Goal: Task Accomplishment & Management: Use online tool/utility

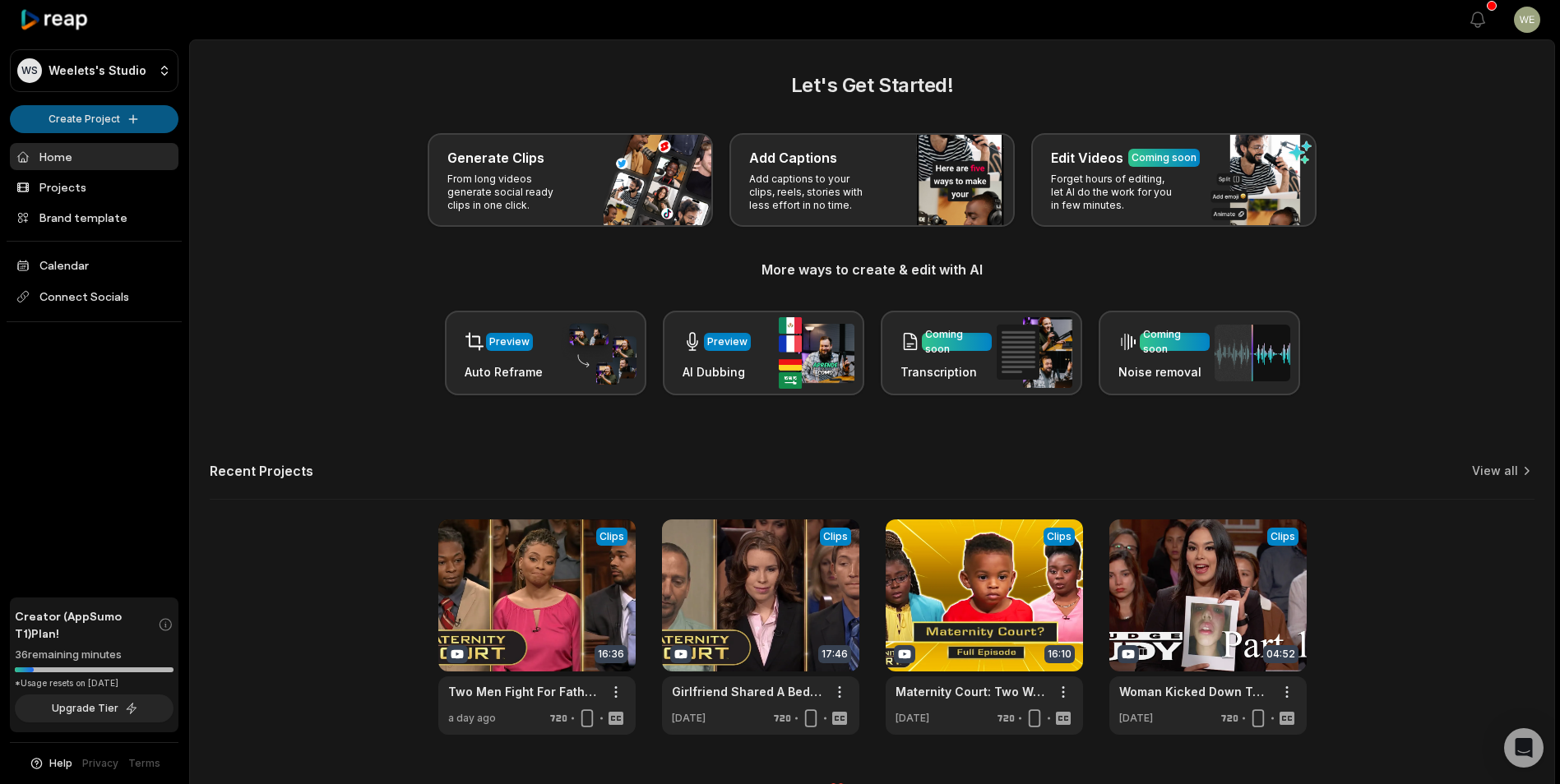
click at [91, 117] on html "WS Weelets's Studio Create Project Home Projects Brand template Calendar Connec…" at bounding box center [780, 392] width 1560 height 784
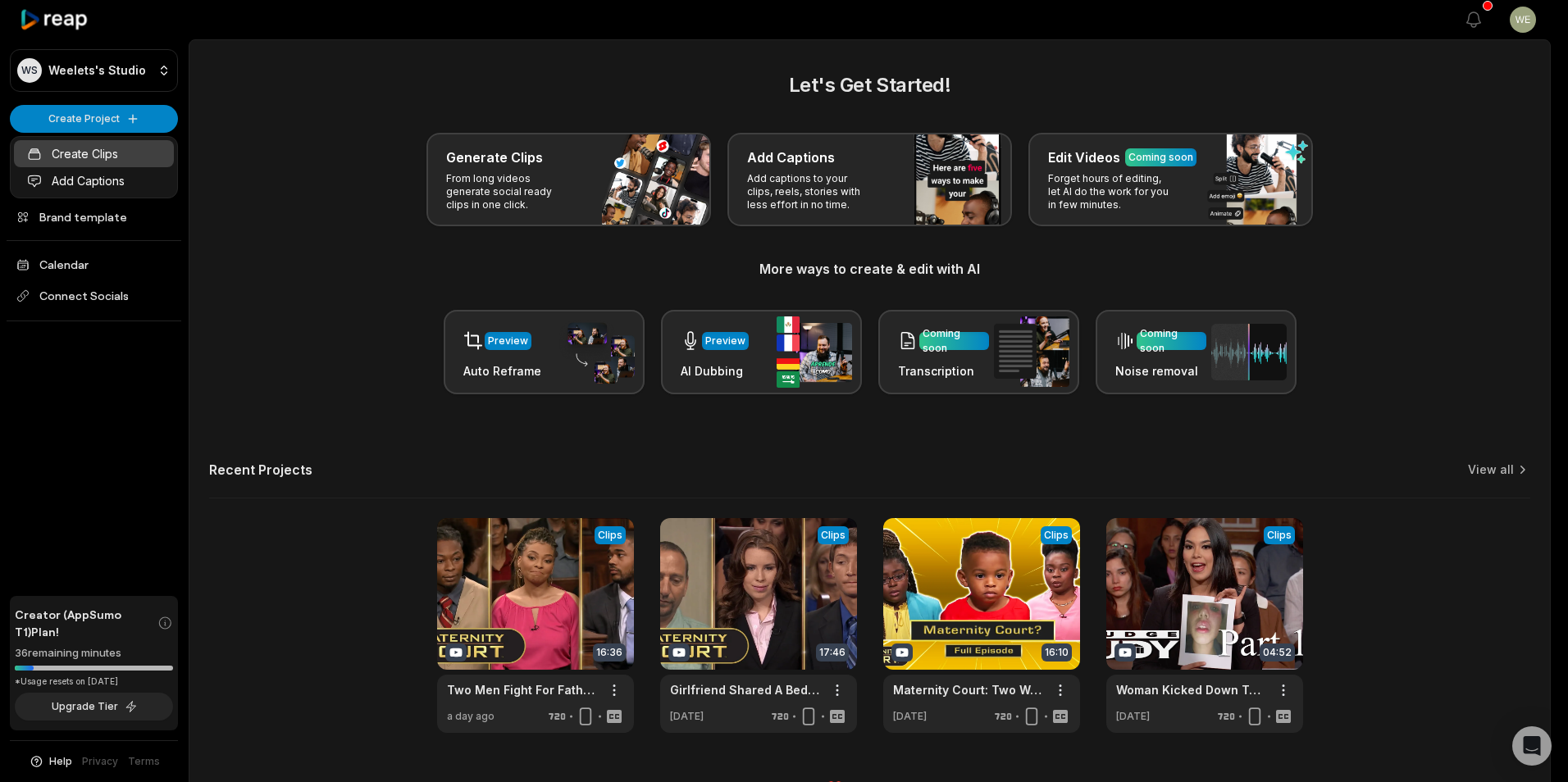
click at [90, 152] on link "Create Clips" at bounding box center [94, 154] width 160 height 27
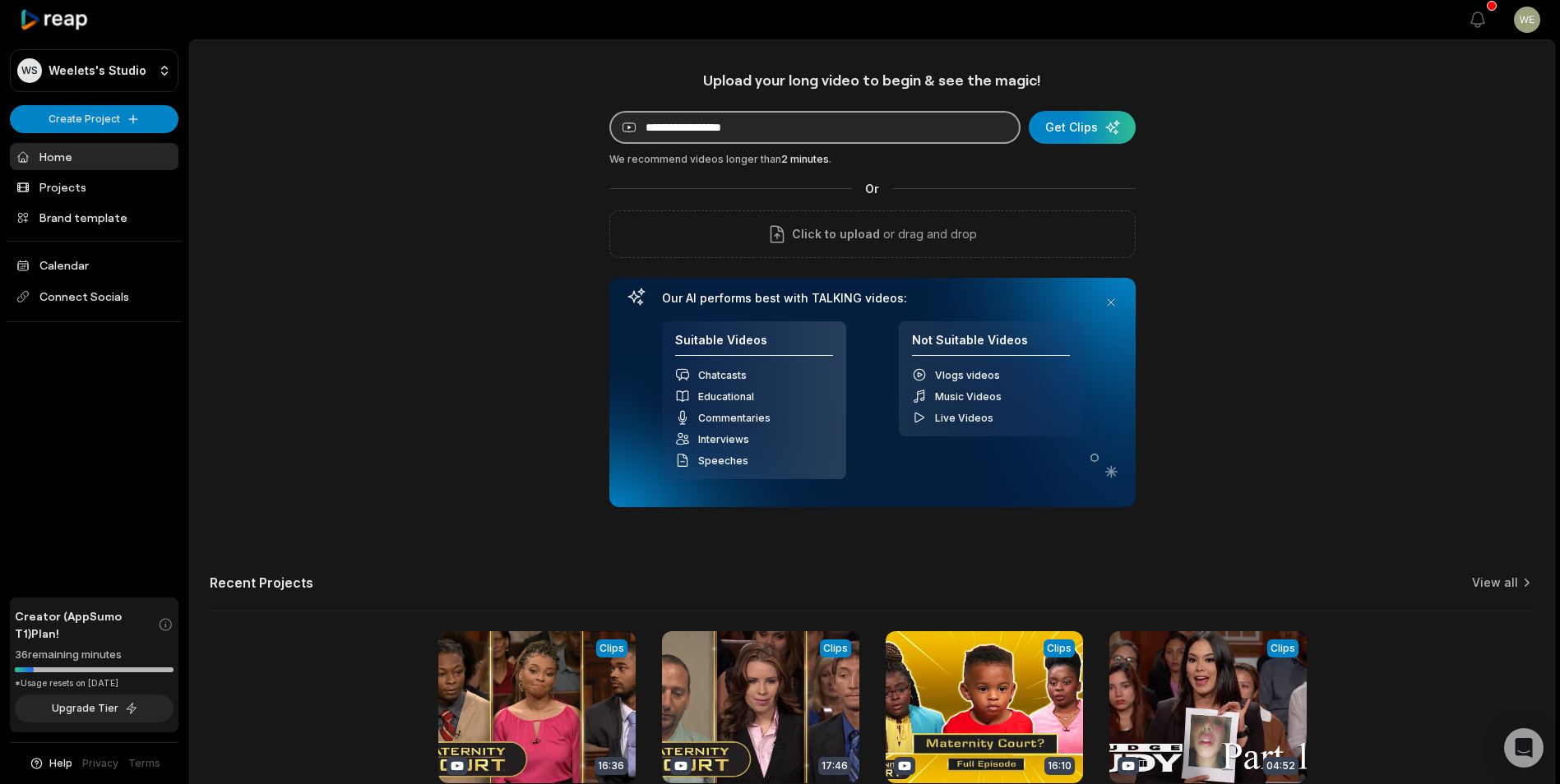
click at [860, 133] on input at bounding box center [814, 128] width 411 height 33
paste input "**********"
type input "**********"
click at [1084, 126] on div "submit" at bounding box center [1081, 128] width 107 height 33
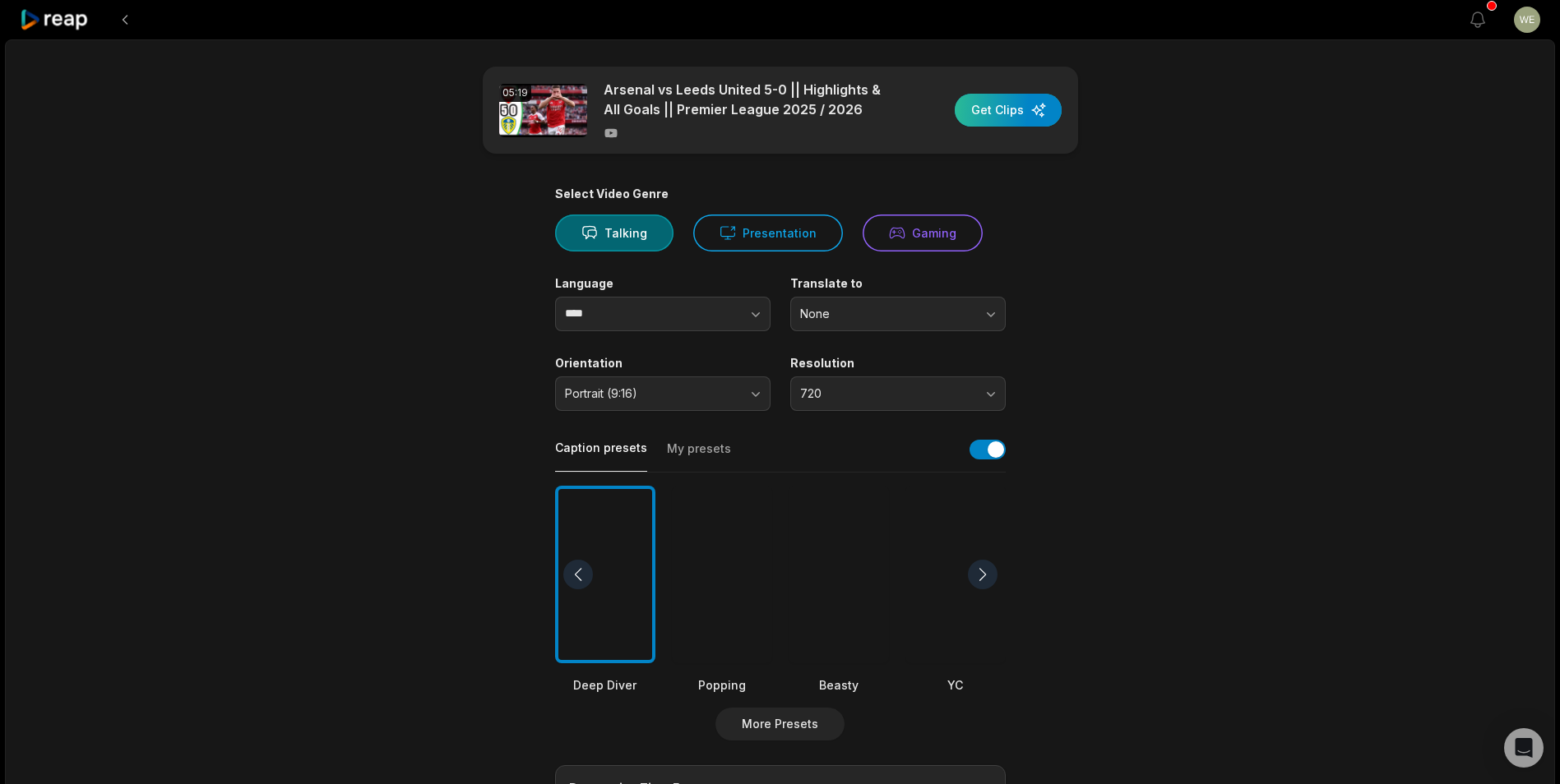
click at [1006, 113] on div "button" at bounding box center [1007, 110] width 107 height 33
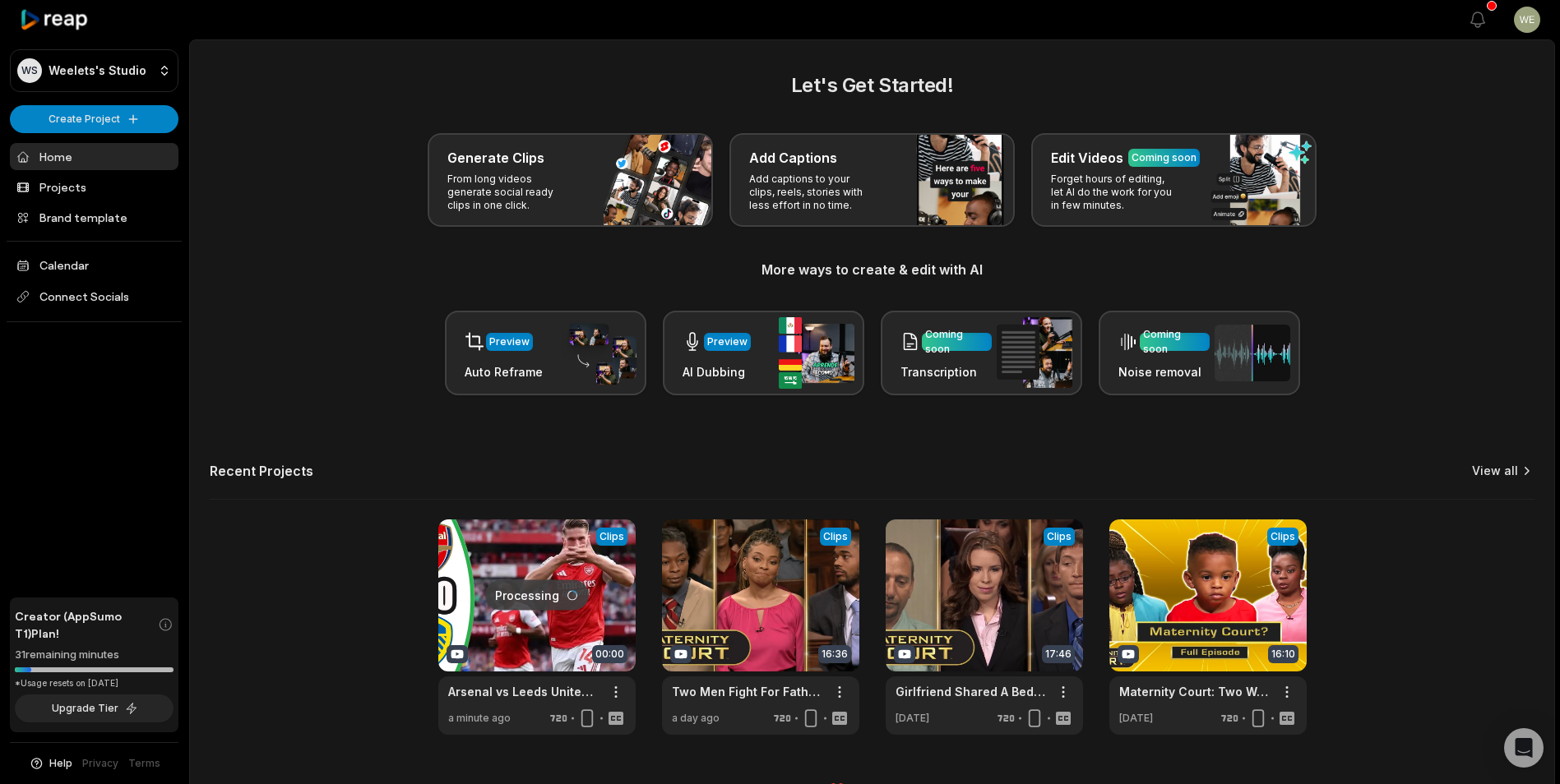
click at [1501, 469] on link "View all" at bounding box center [1494, 471] width 46 height 16
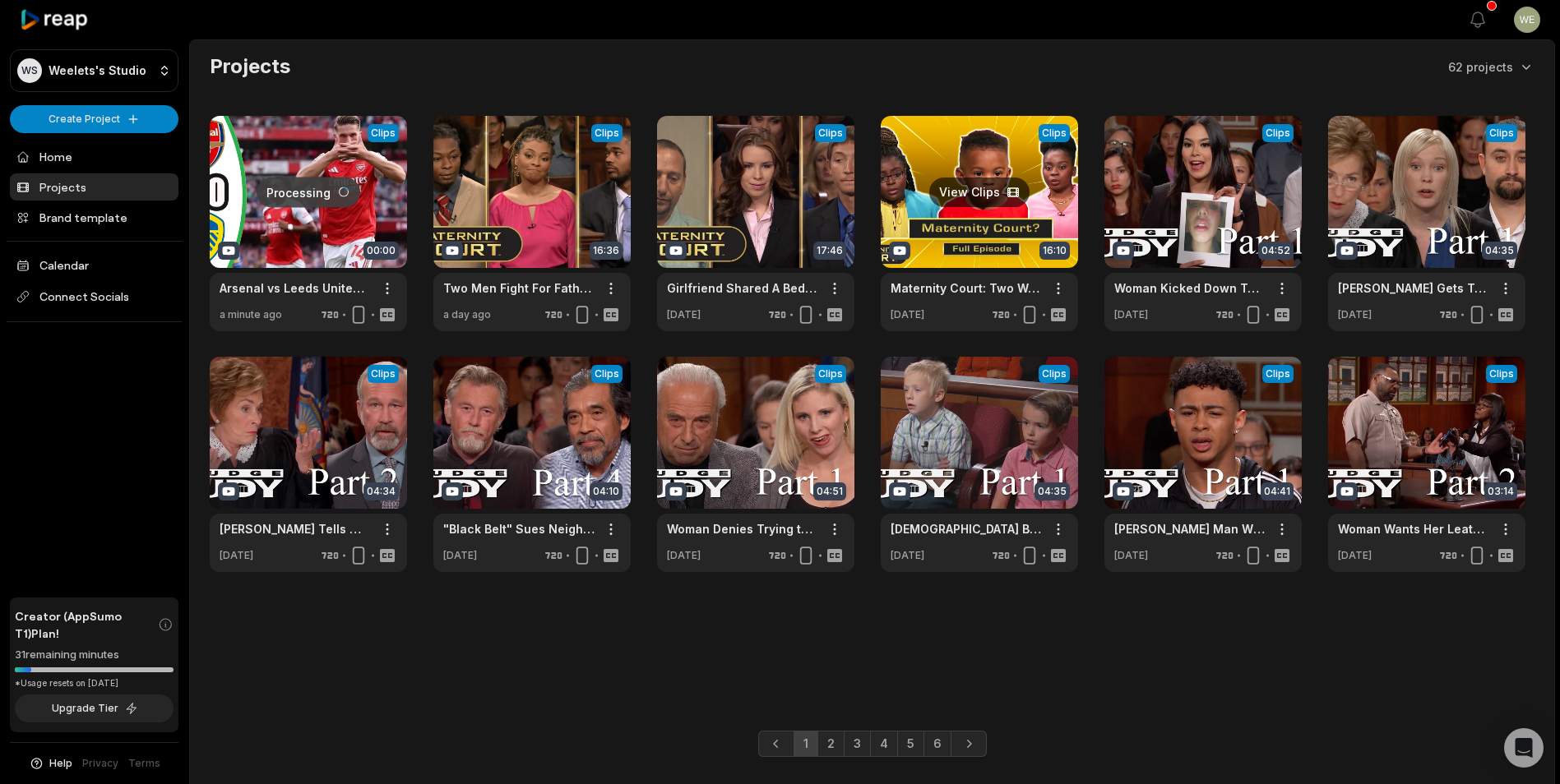
click at [1013, 217] on link at bounding box center [979, 223] width 197 height 215
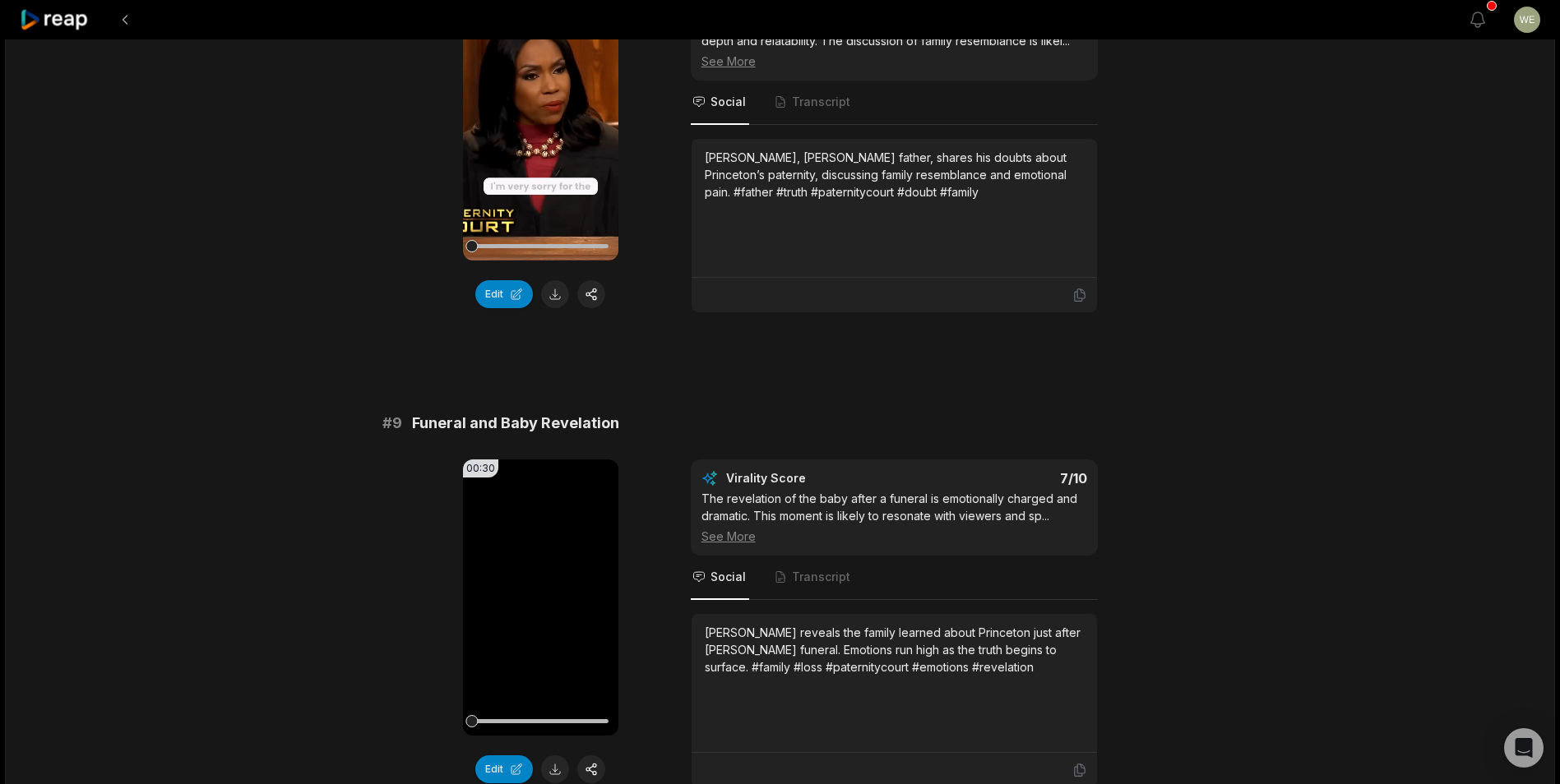
scroll to position [4253, 0]
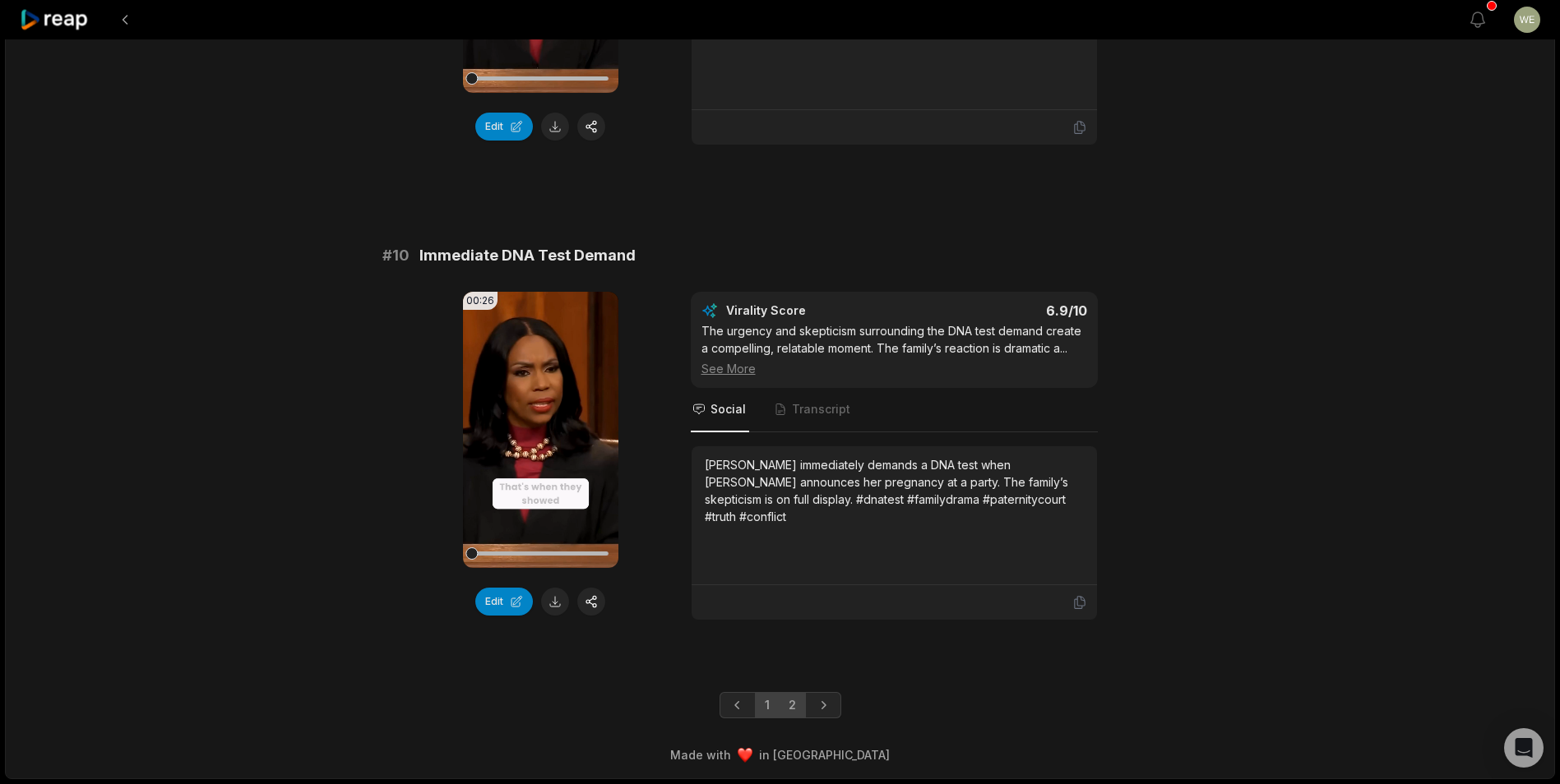
click at [790, 707] on link "2" at bounding box center [792, 705] width 27 height 26
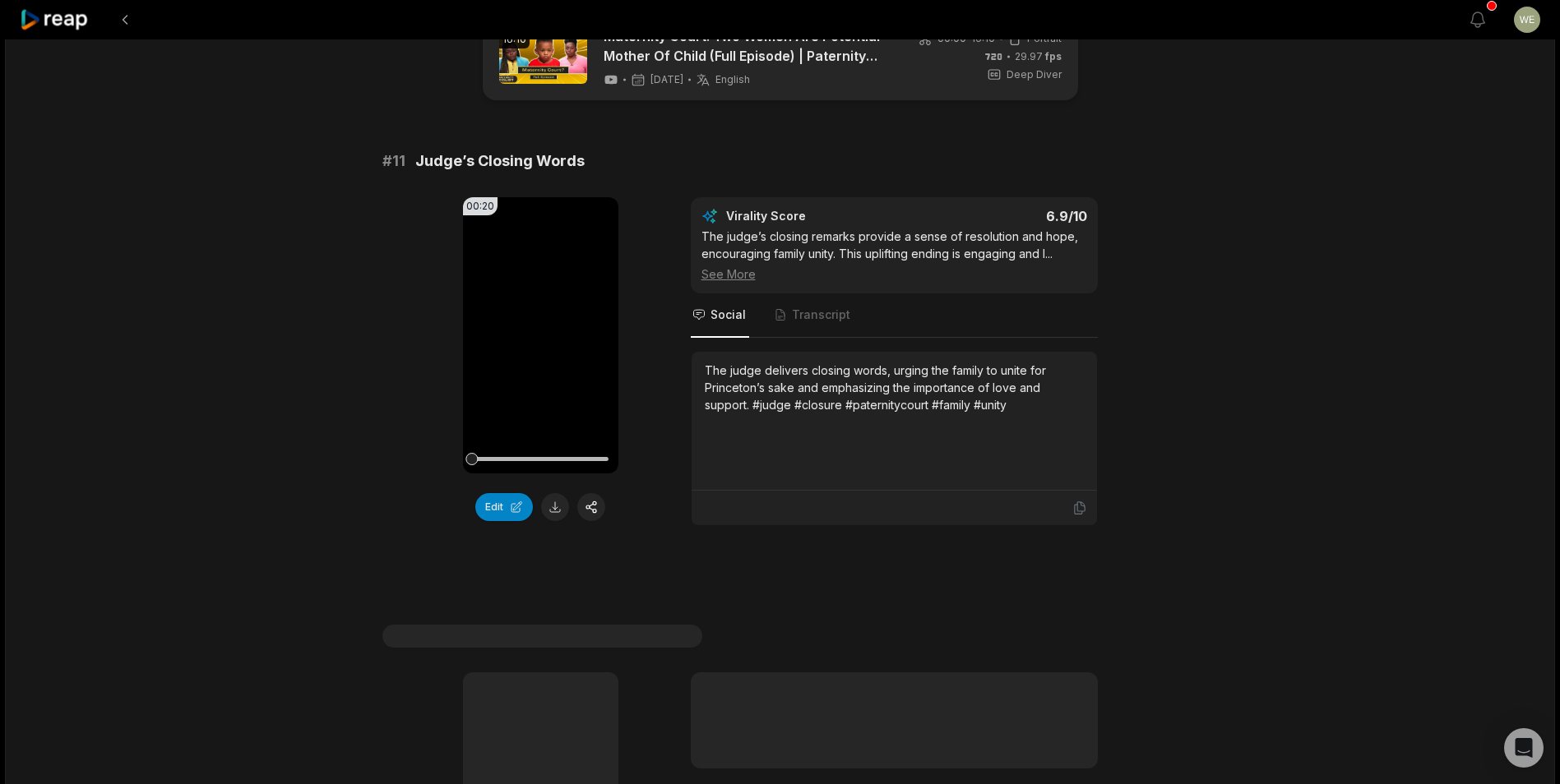
scroll to position [82, 0]
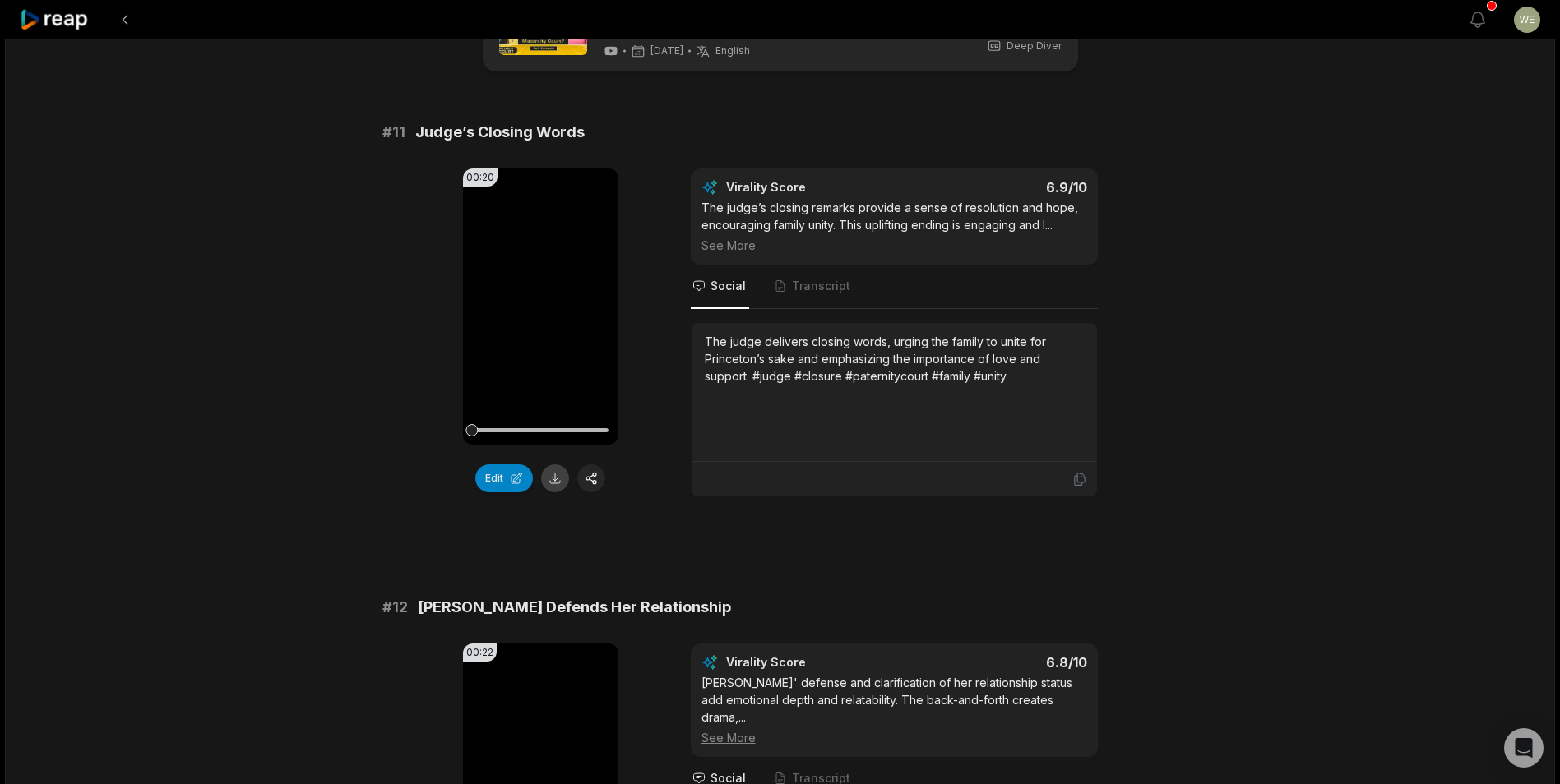
click at [550, 480] on button at bounding box center [554, 479] width 28 height 28
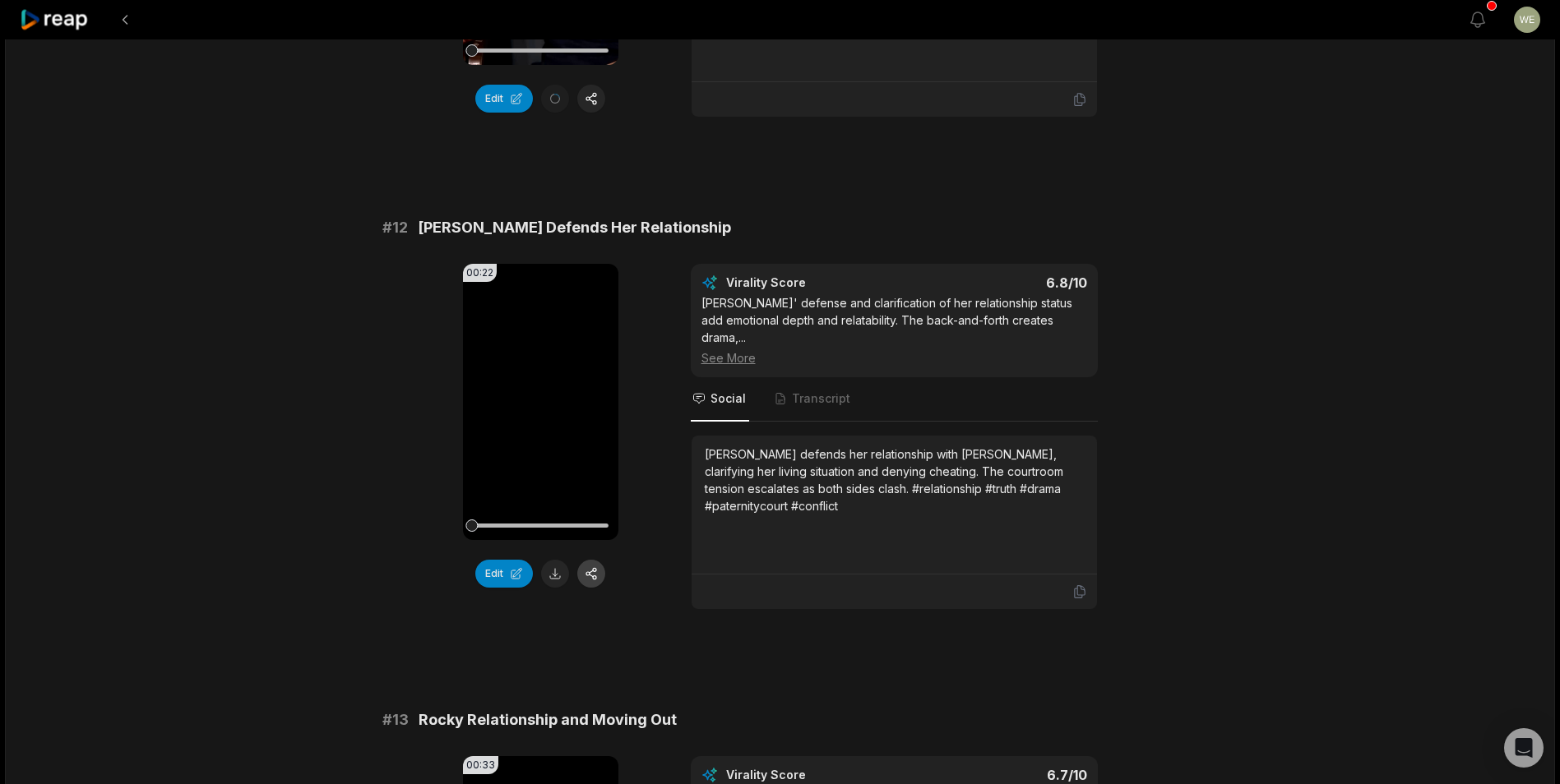
scroll to position [575, 0]
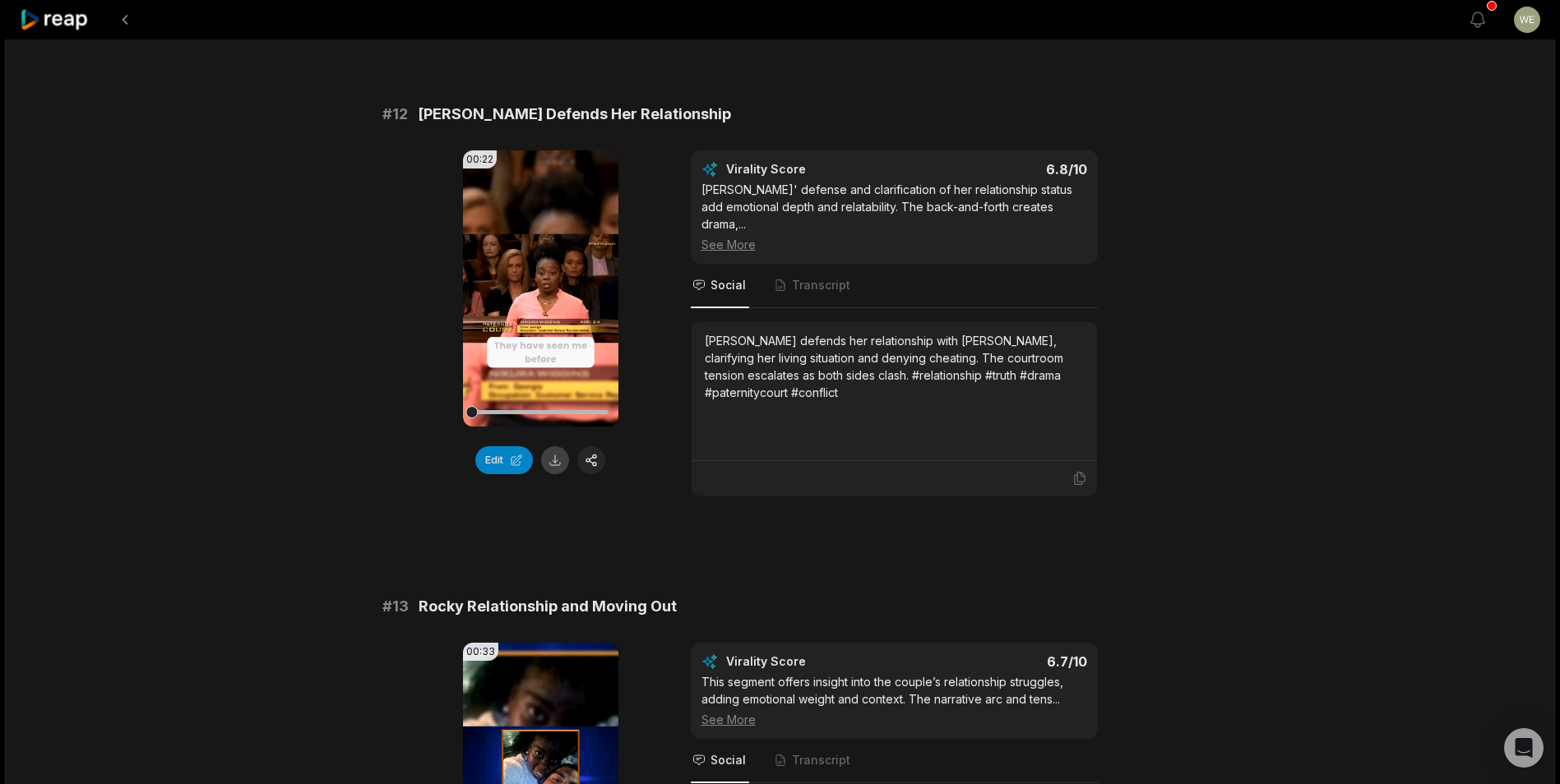
click at [551, 465] on button at bounding box center [554, 460] width 28 height 28
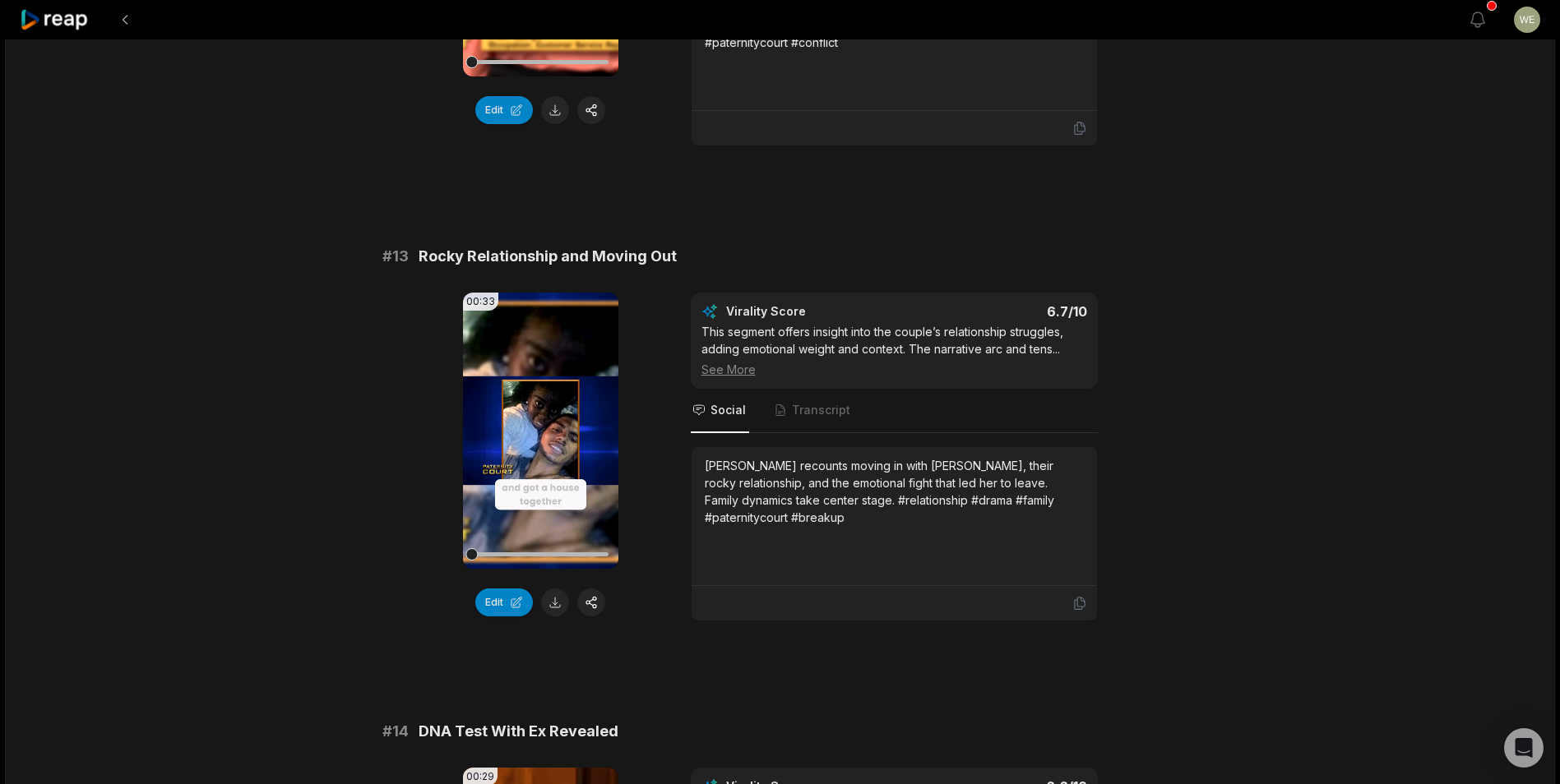
scroll to position [986, 0]
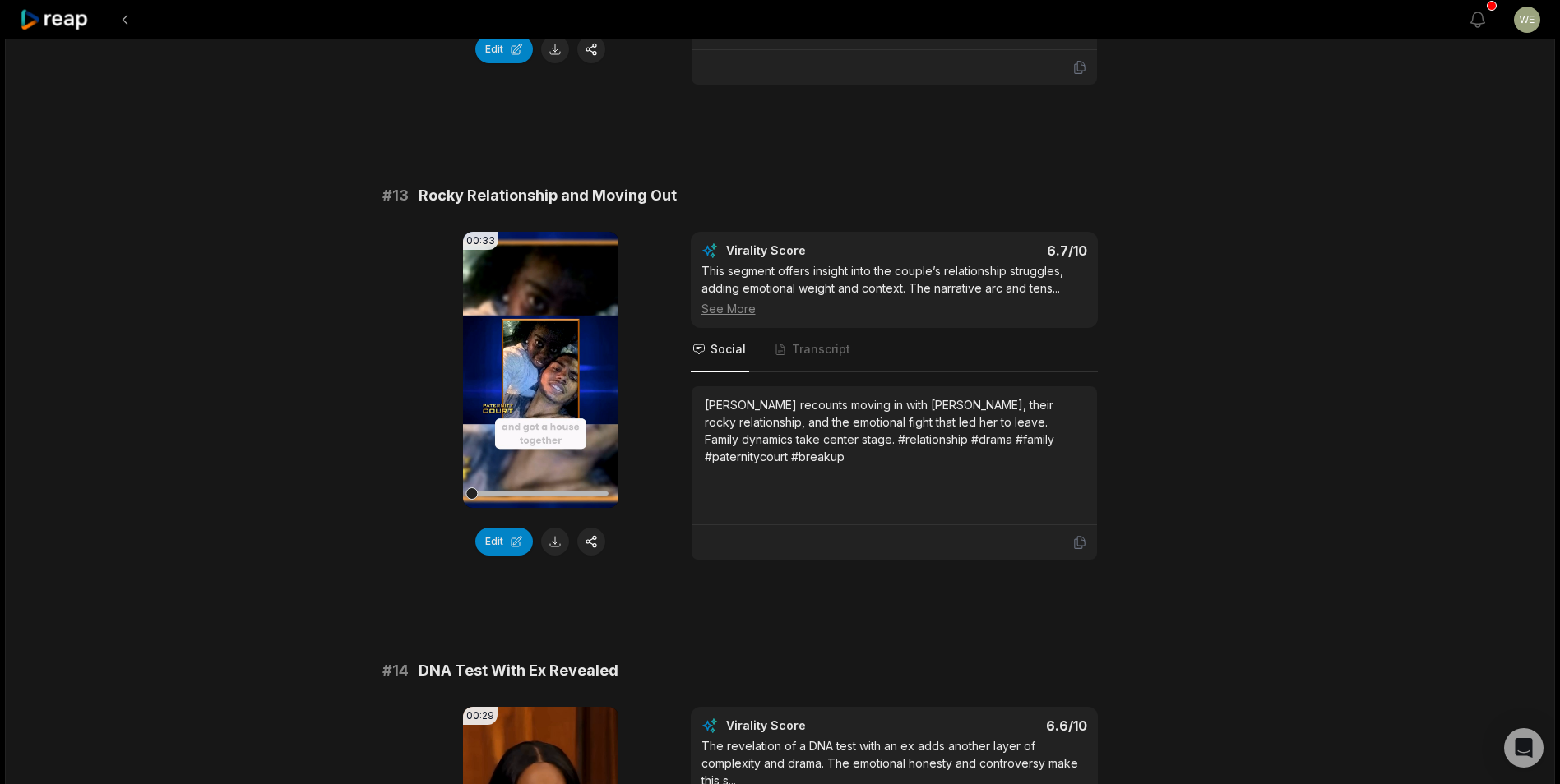
click at [556, 528] on button at bounding box center [554, 542] width 28 height 28
click at [552, 528] on button at bounding box center [554, 542] width 28 height 28
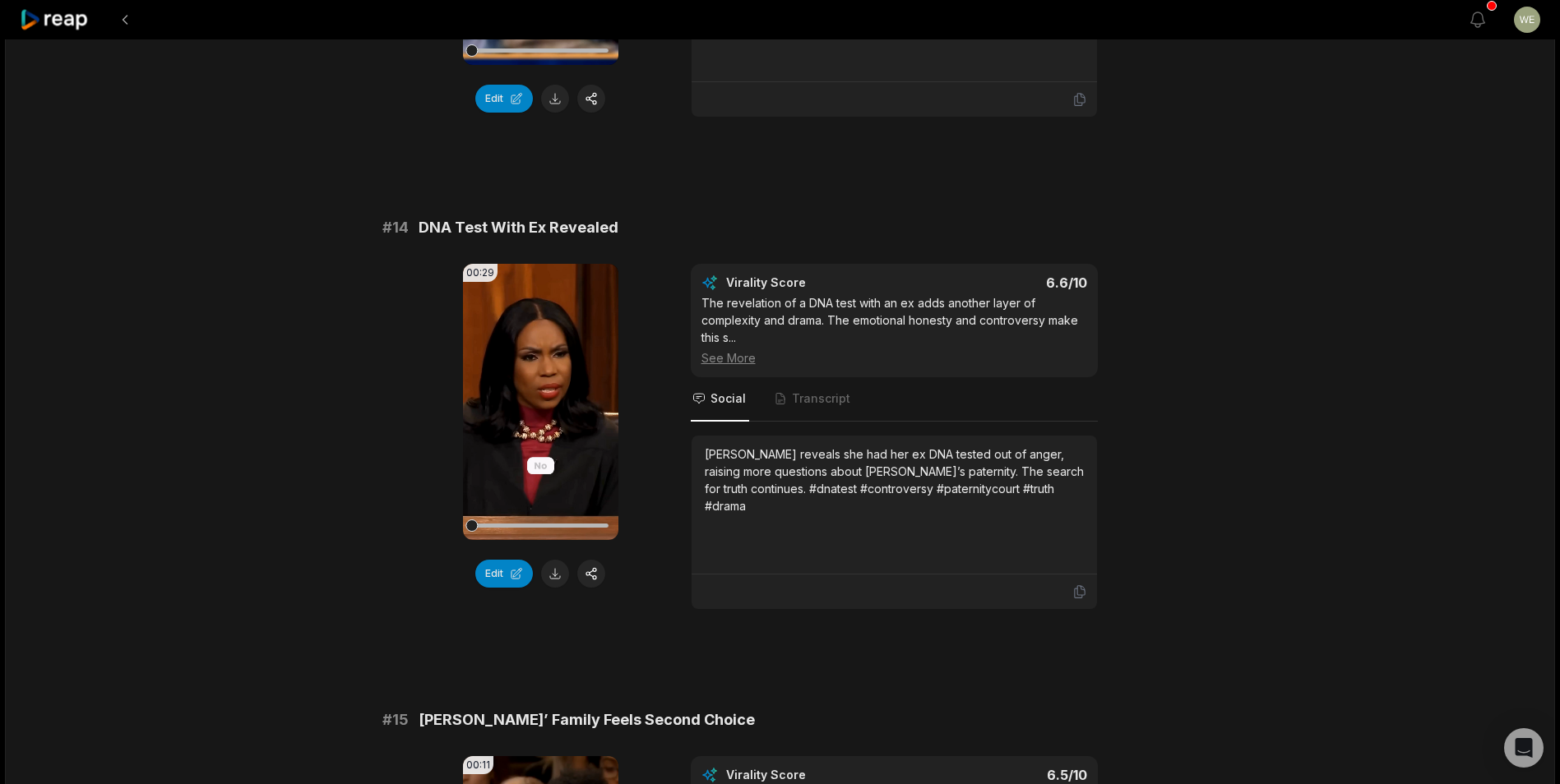
scroll to position [1562, 0]
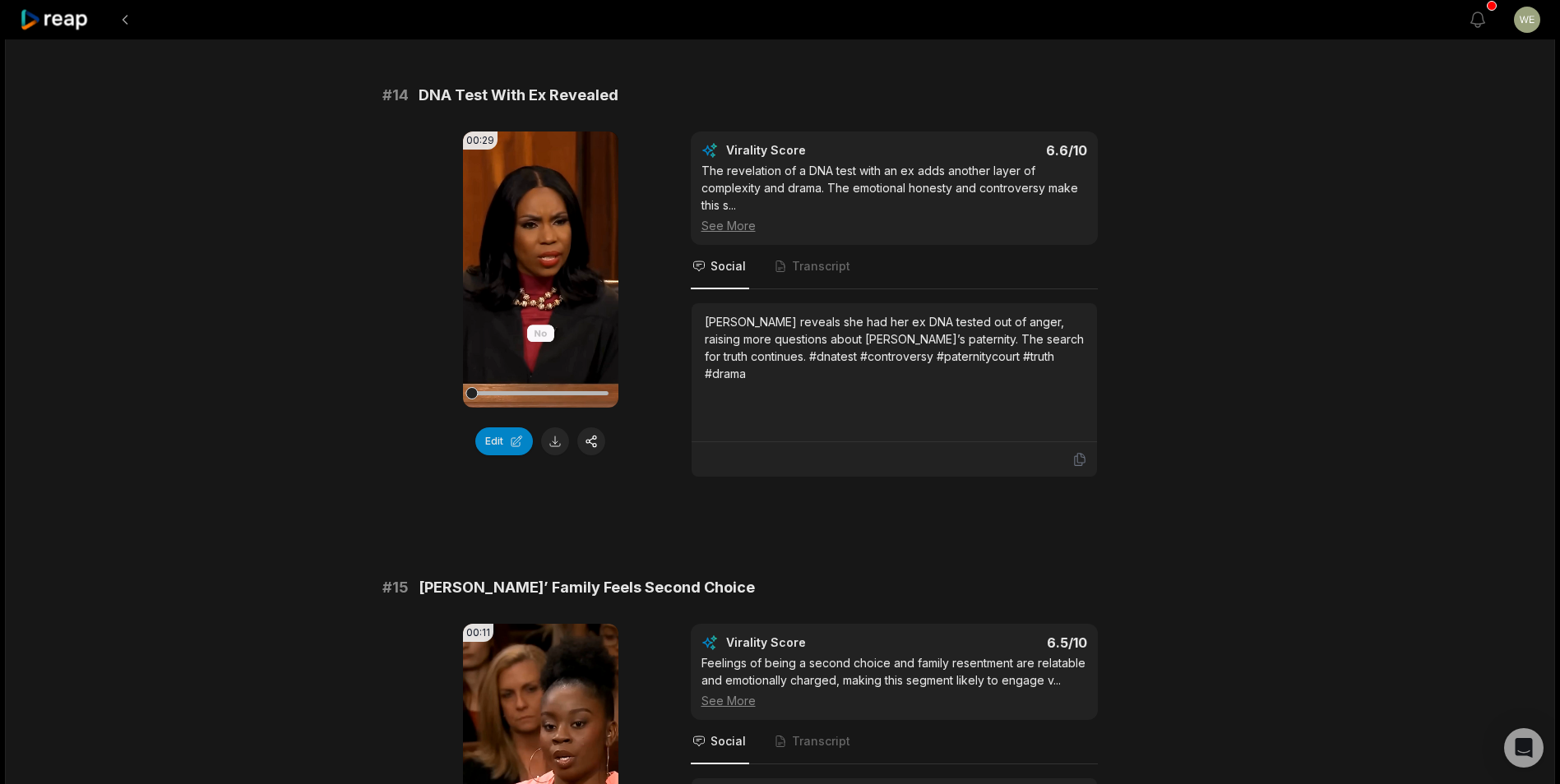
click at [557, 428] on button at bounding box center [554, 441] width 28 height 28
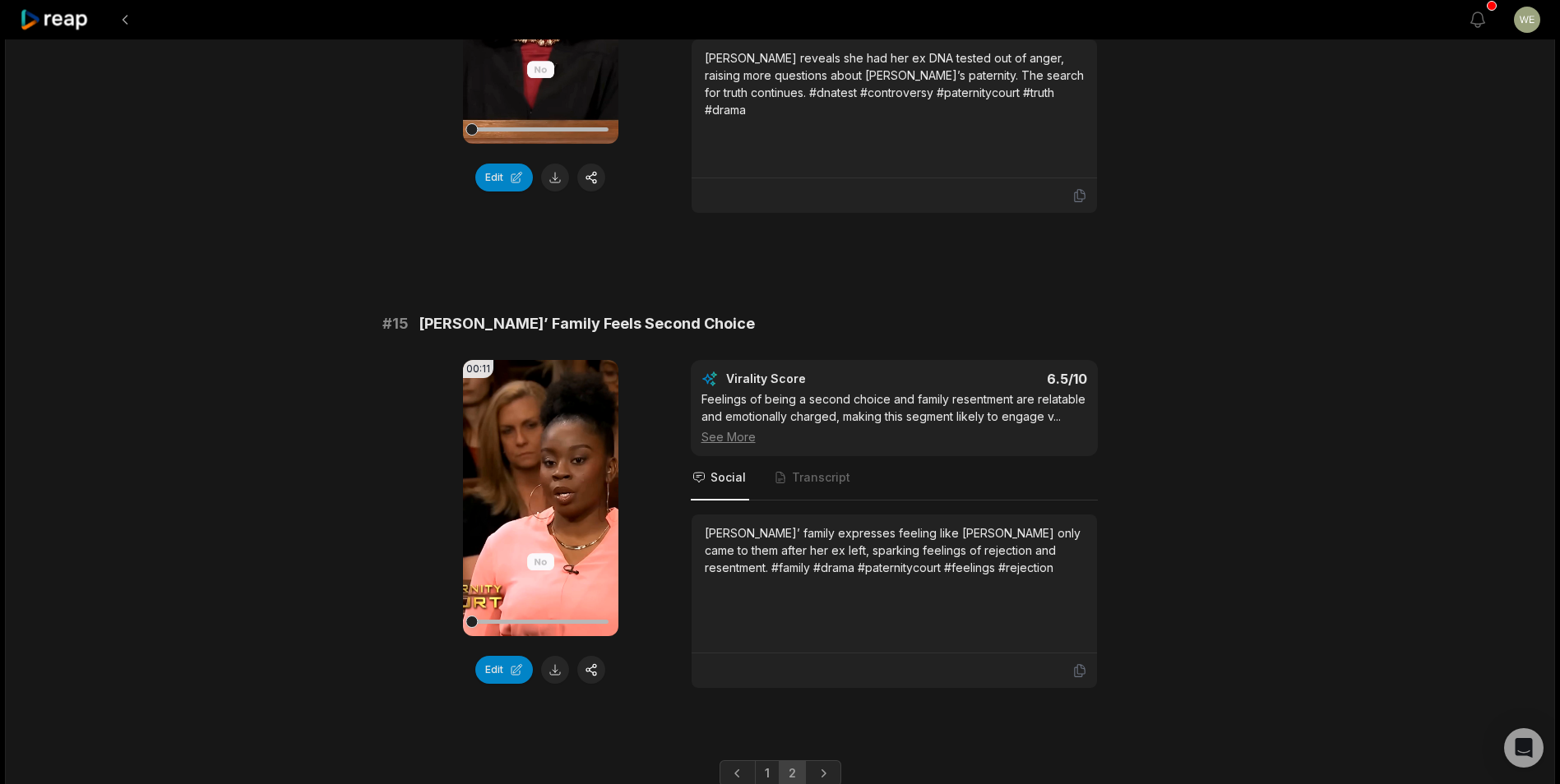
scroll to position [1877, 0]
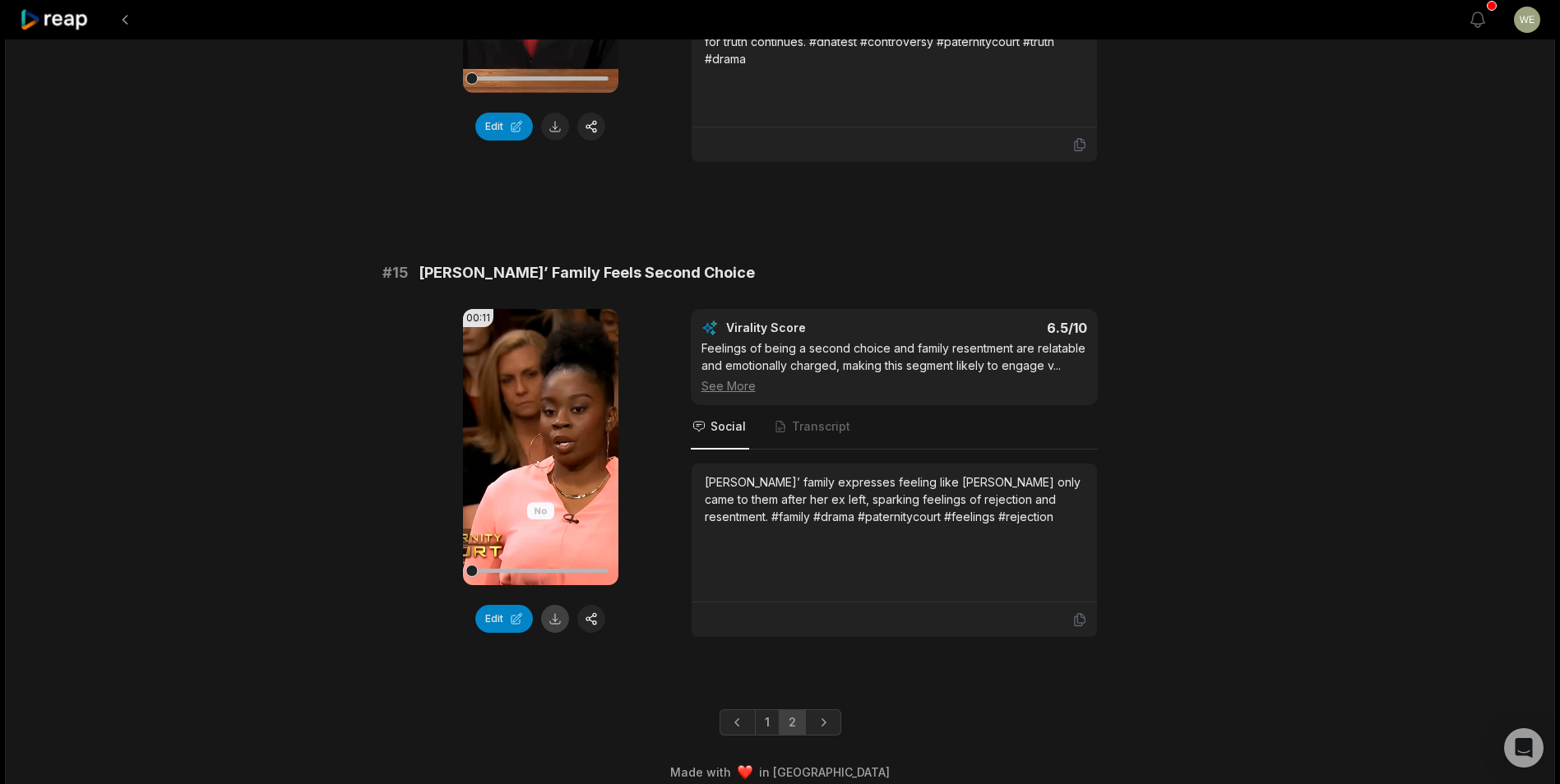
click at [557, 611] on button at bounding box center [554, 619] width 28 height 28
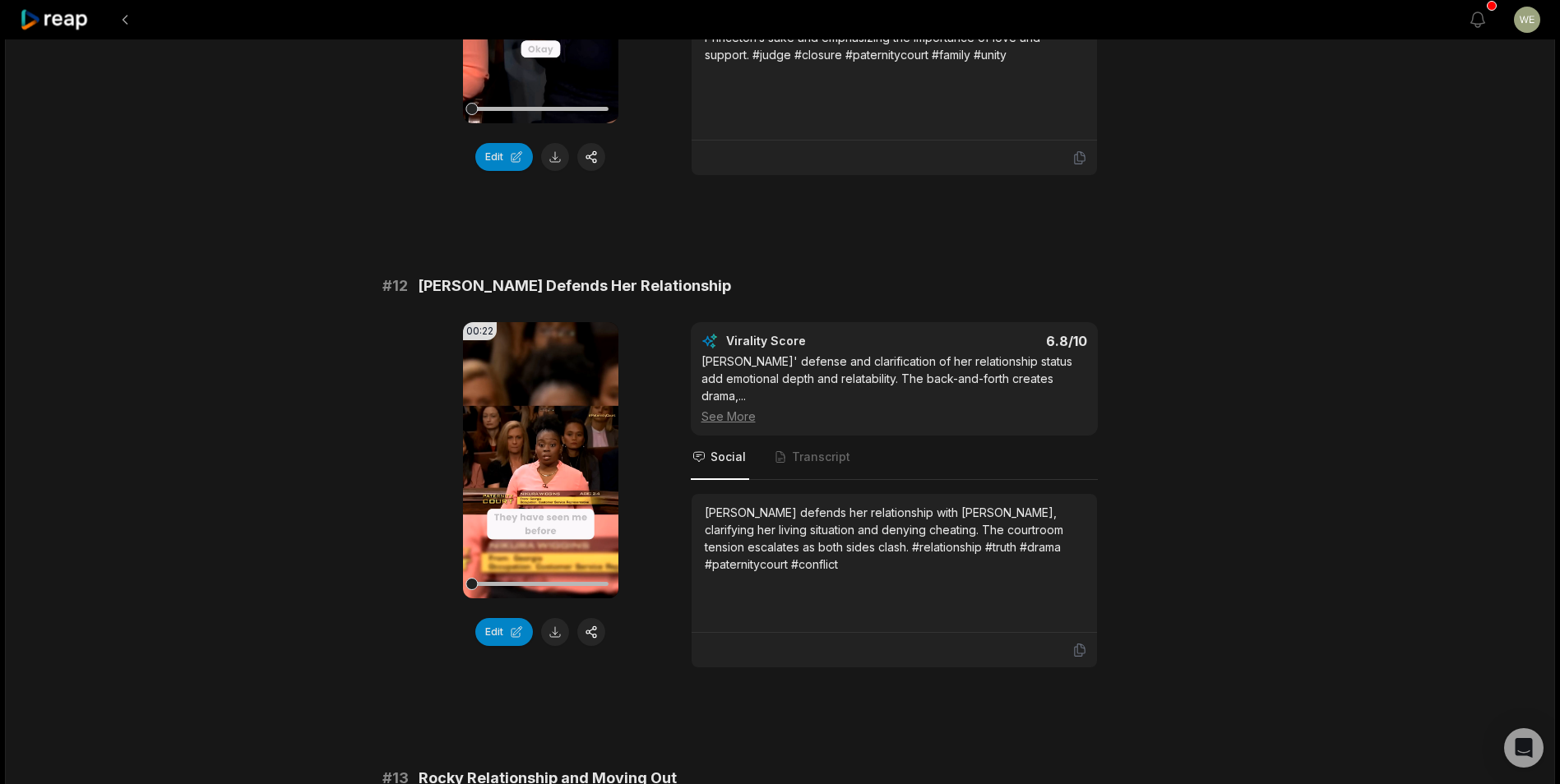
scroll to position [411, 0]
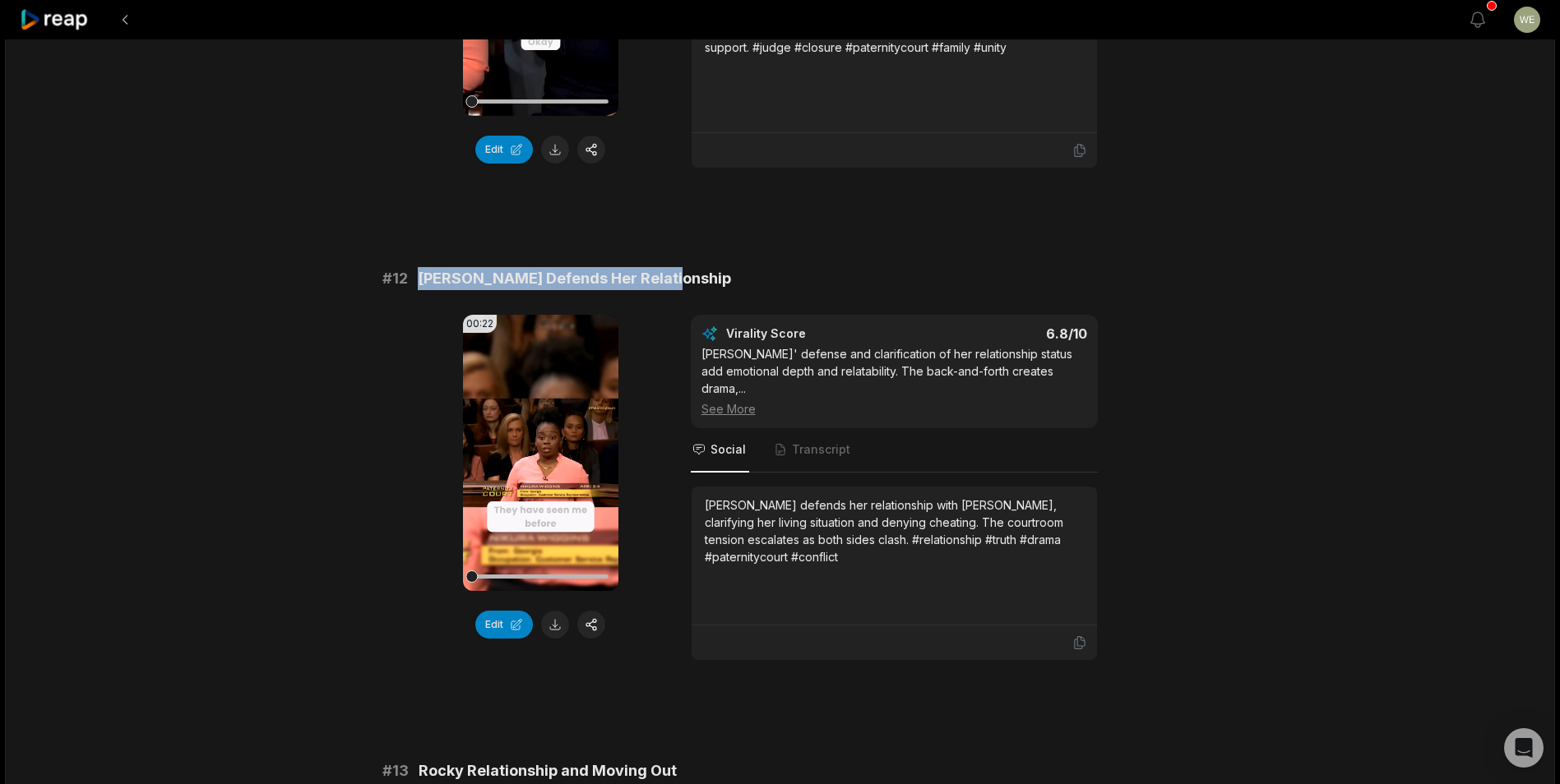
drag, startPoint x: 406, startPoint y: 275, endPoint x: 754, endPoint y: 281, distance: 348.1
click at [754, 281] on div "# 12 Wiggins Defends Her Relationship" at bounding box center [780, 278] width 796 height 23
copy div "[PERSON_NAME] Defends Her Relationship"
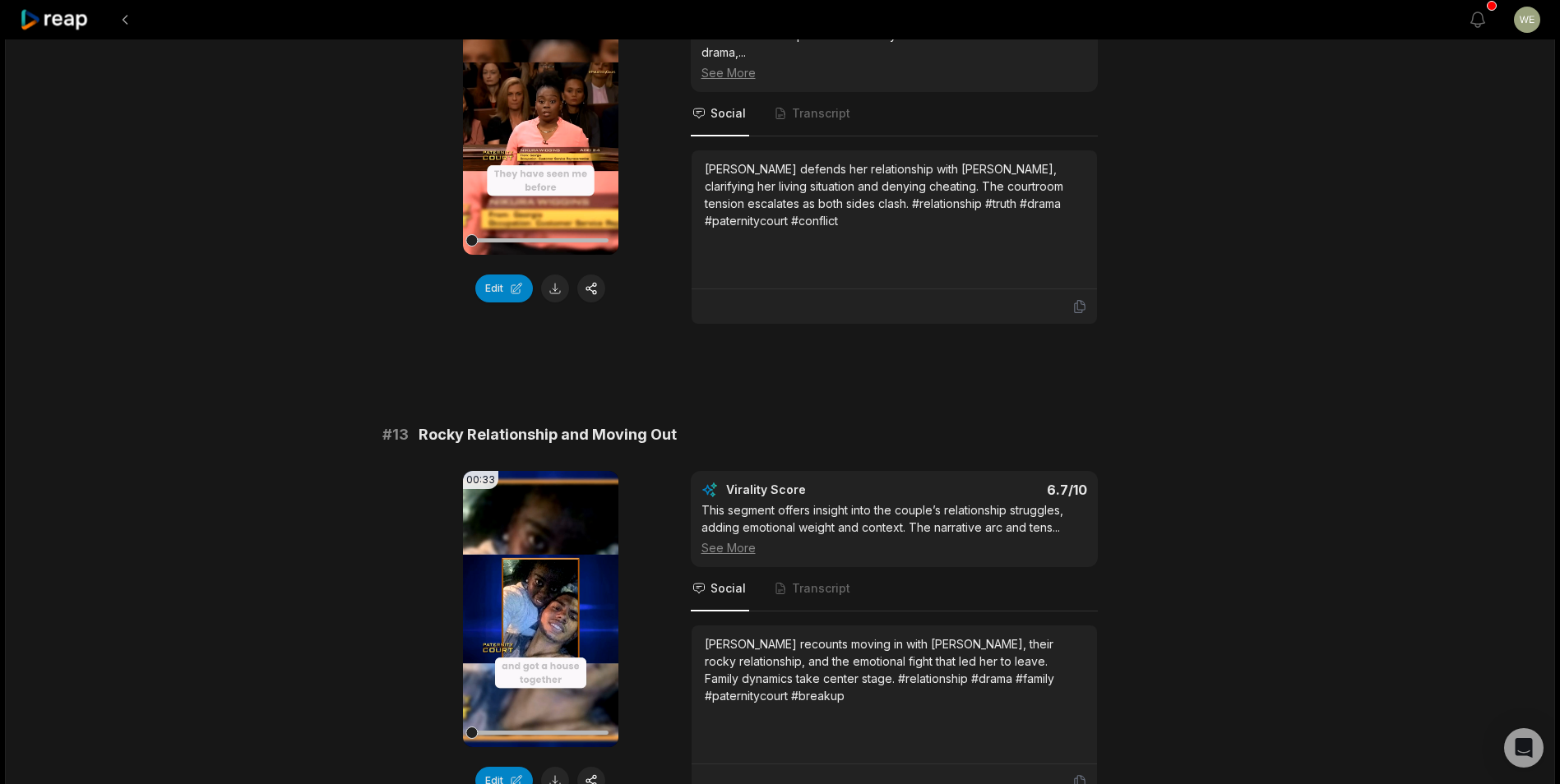
scroll to position [822, 0]
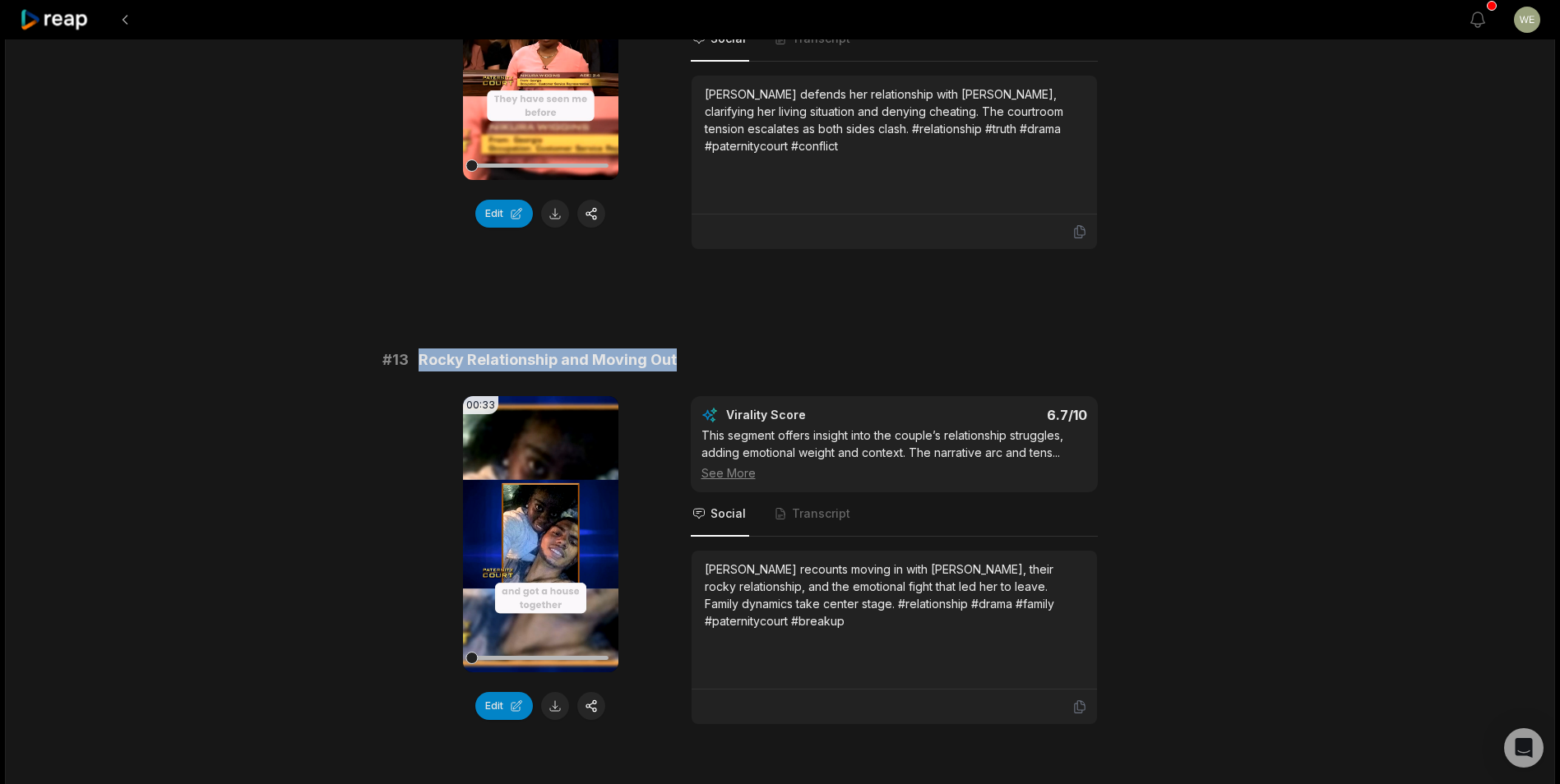
drag, startPoint x: 413, startPoint y: 343, endPoint x: 709, endPoint y: 343, distance: 296.0
click at [709, 348] on div "# 13 Rocky Relationship and Moving Out" at bounding box center [780, 359] width 796 height 23
copy span "Rocky Relationship and Moving Out"
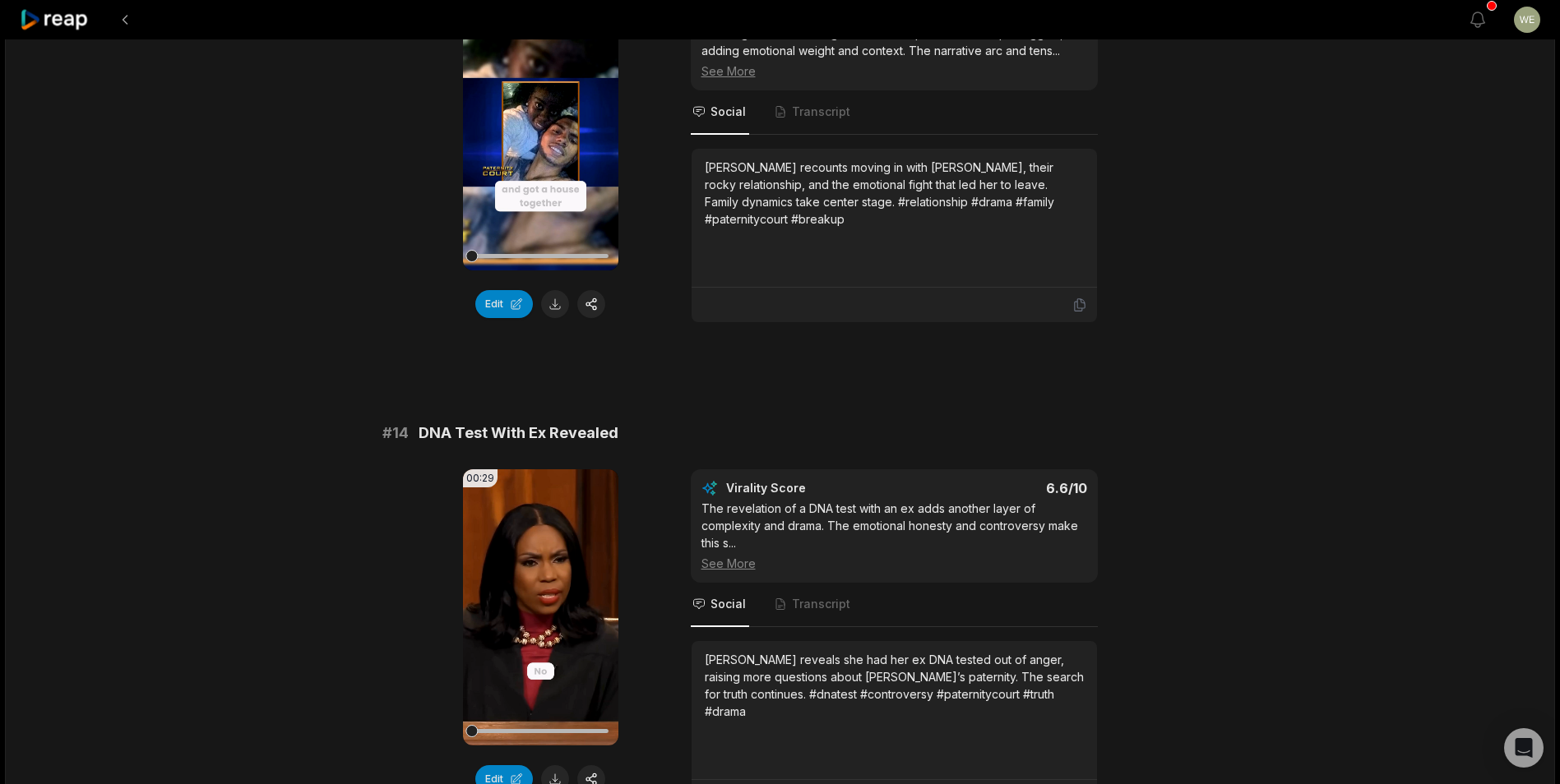
scroll to position [1315, 0]
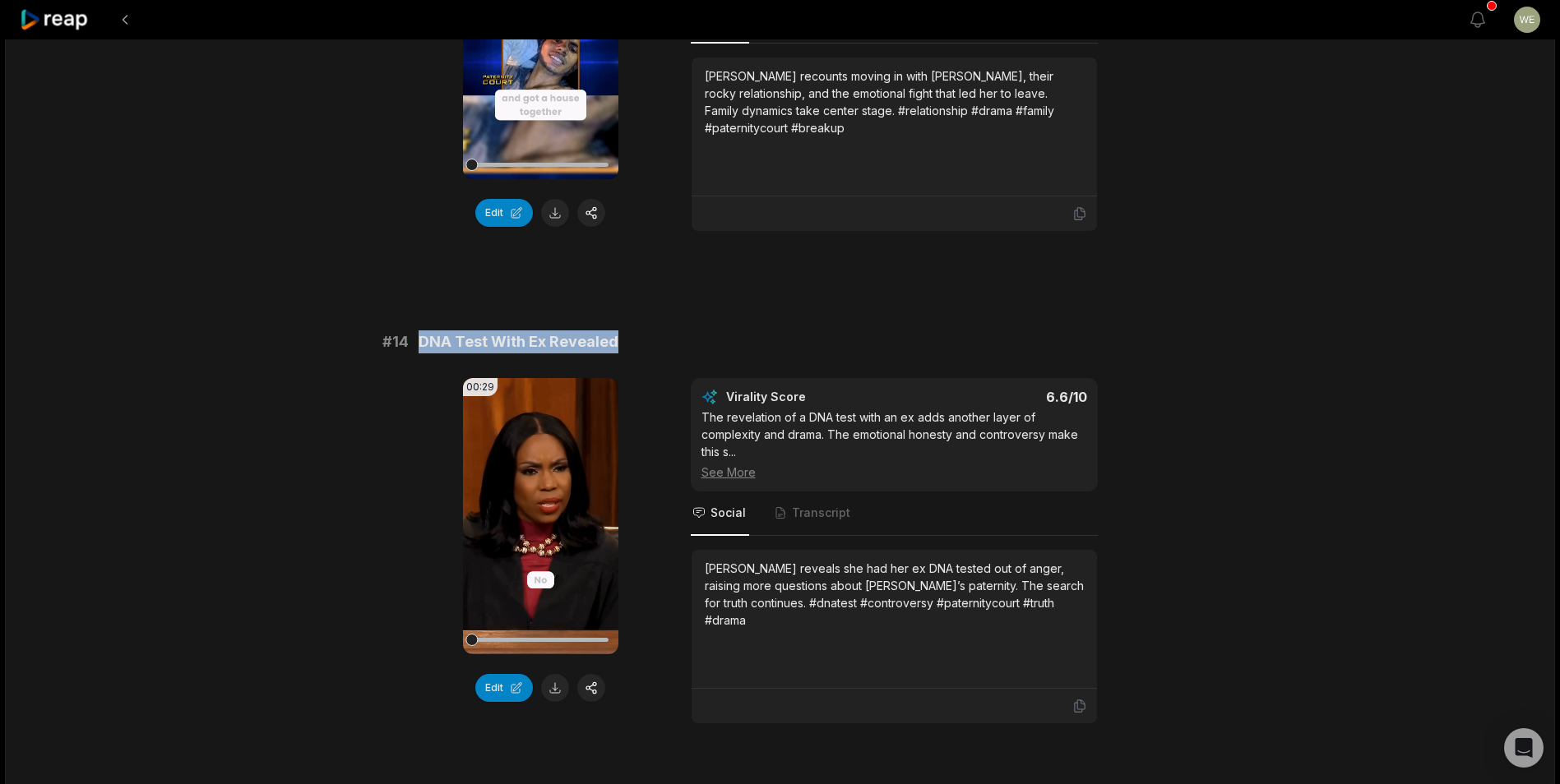
drag, startPoint x: 414, startPoint y: 318, endPoint x: 628, endPoint y: 325, distance: 214.1
click at [628, 331] on div "# 14 DNA Test With Ex Revealed" at bounding box center [780, 342] width 796 height 23
drag, startPoint x: 628, startPoint y: 325, endPoint x: 583, endPoint y: 325, distance: 45.0
copy span "DNA Test With Ex Revealed"
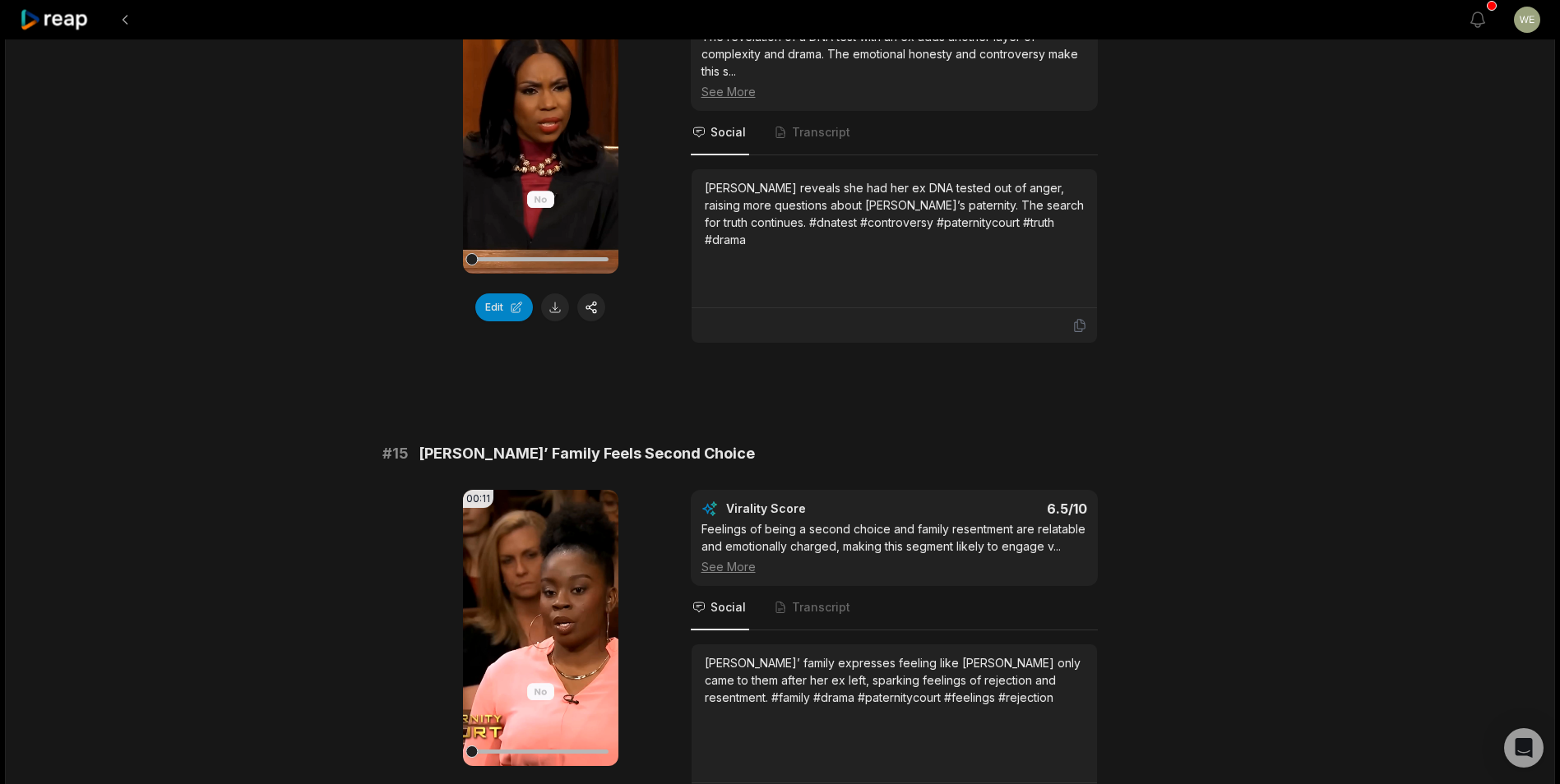
scroll to position [1877, 0]
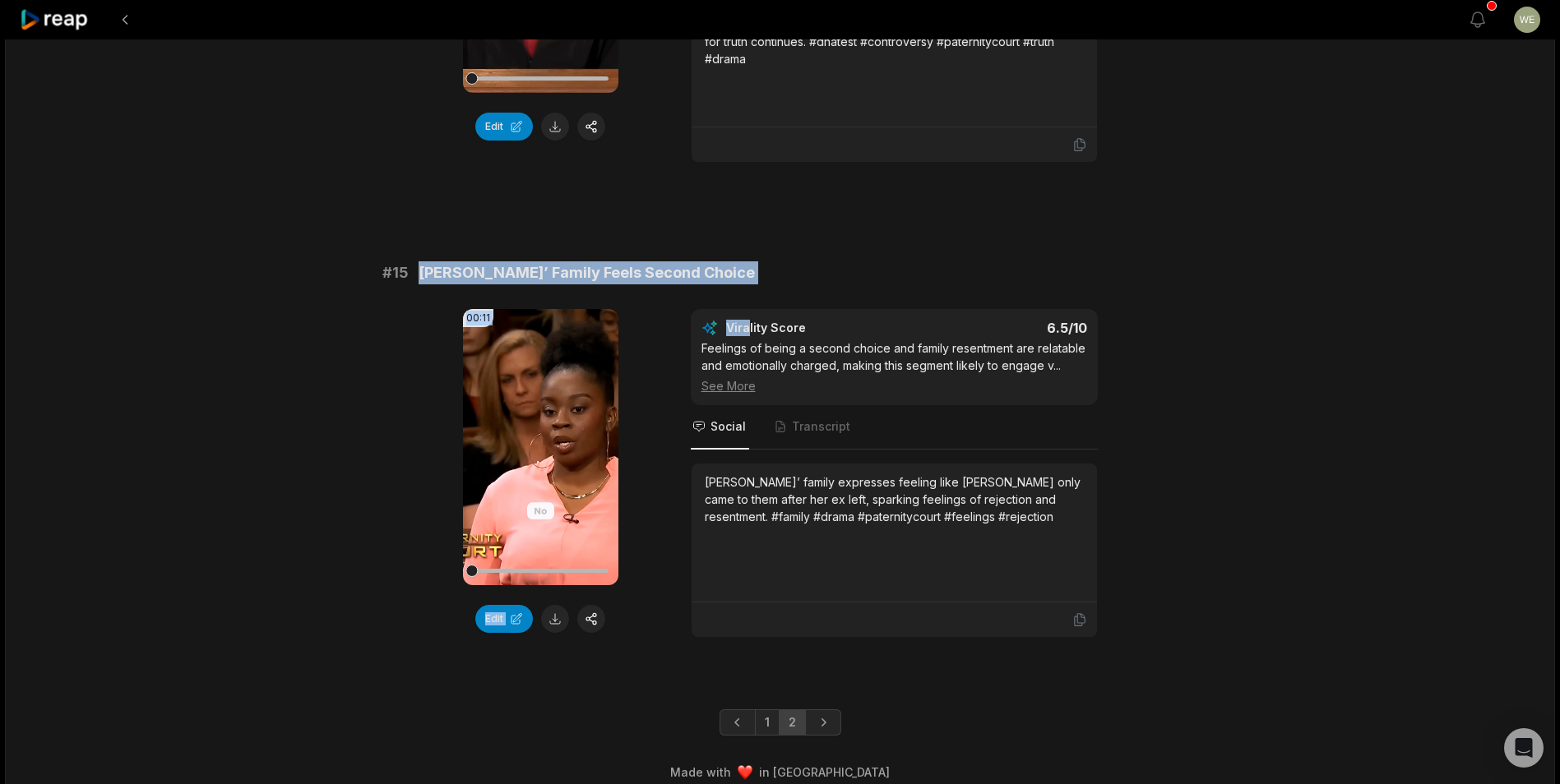
drag, startPoint x: 422, startPoint y: 254, endPoint x: 747, endPoint y: 272, distance: 325.5
click at [747, 272] on div "# 15 Collins’ Family Feels Second Choice 00:11 Your browser does not support mp…" at bounding box center [780, 449] width 796 height 377
drag, startPoint x: 747, startPoint y: 272, endPoint x: 642, endPoint y: 256, distance: 106.2
copy div "Collins’ Family Feels Second Choice 00:11 Your browser does not support mp4 for…"
click at [55, 20] on icon at bounding box center [55, 20] width 70 height 22
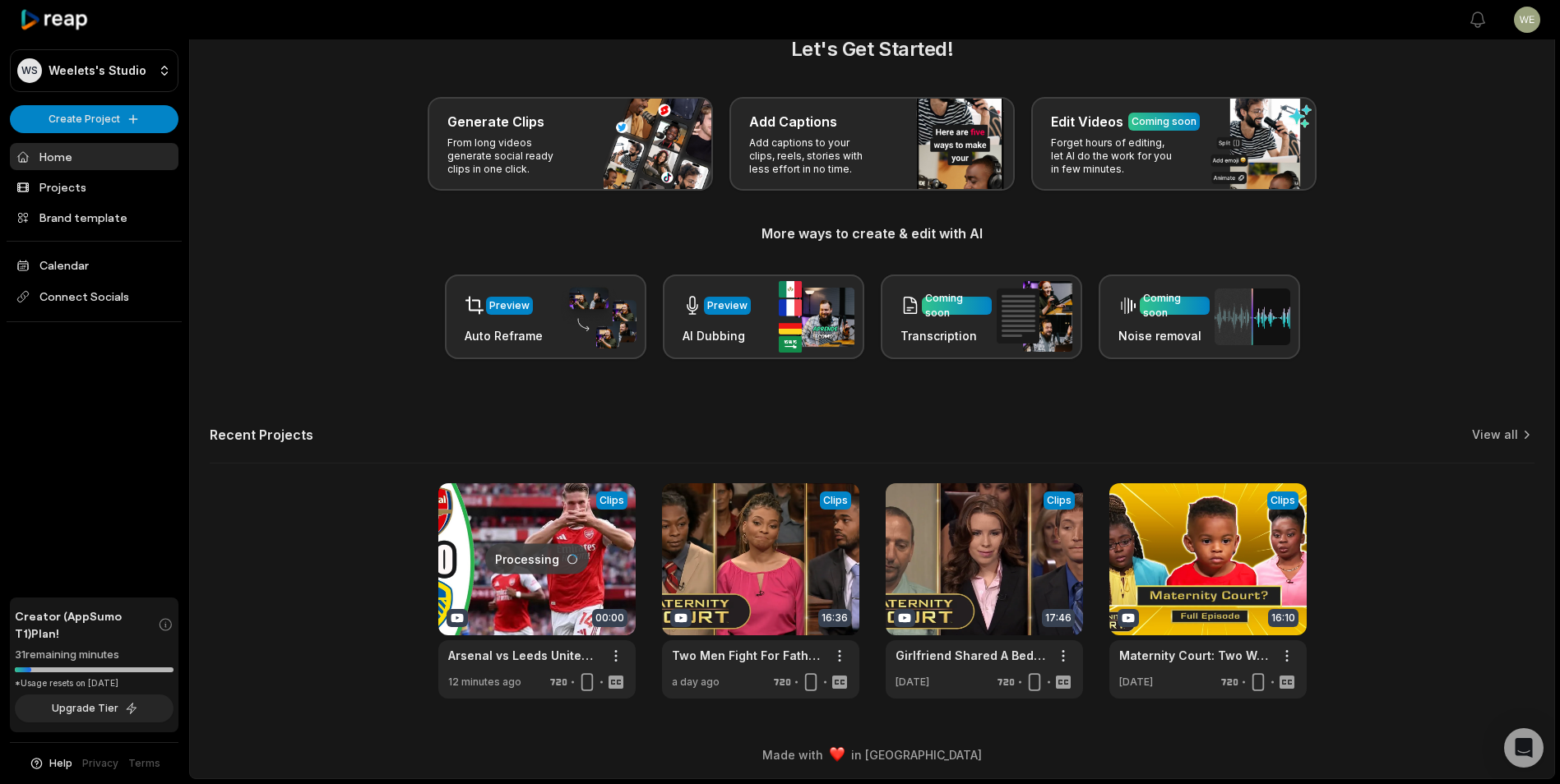
scroll to position [36, 0]
click at [523, 583] on div at bounding box center [537, 591] width 197 height 215
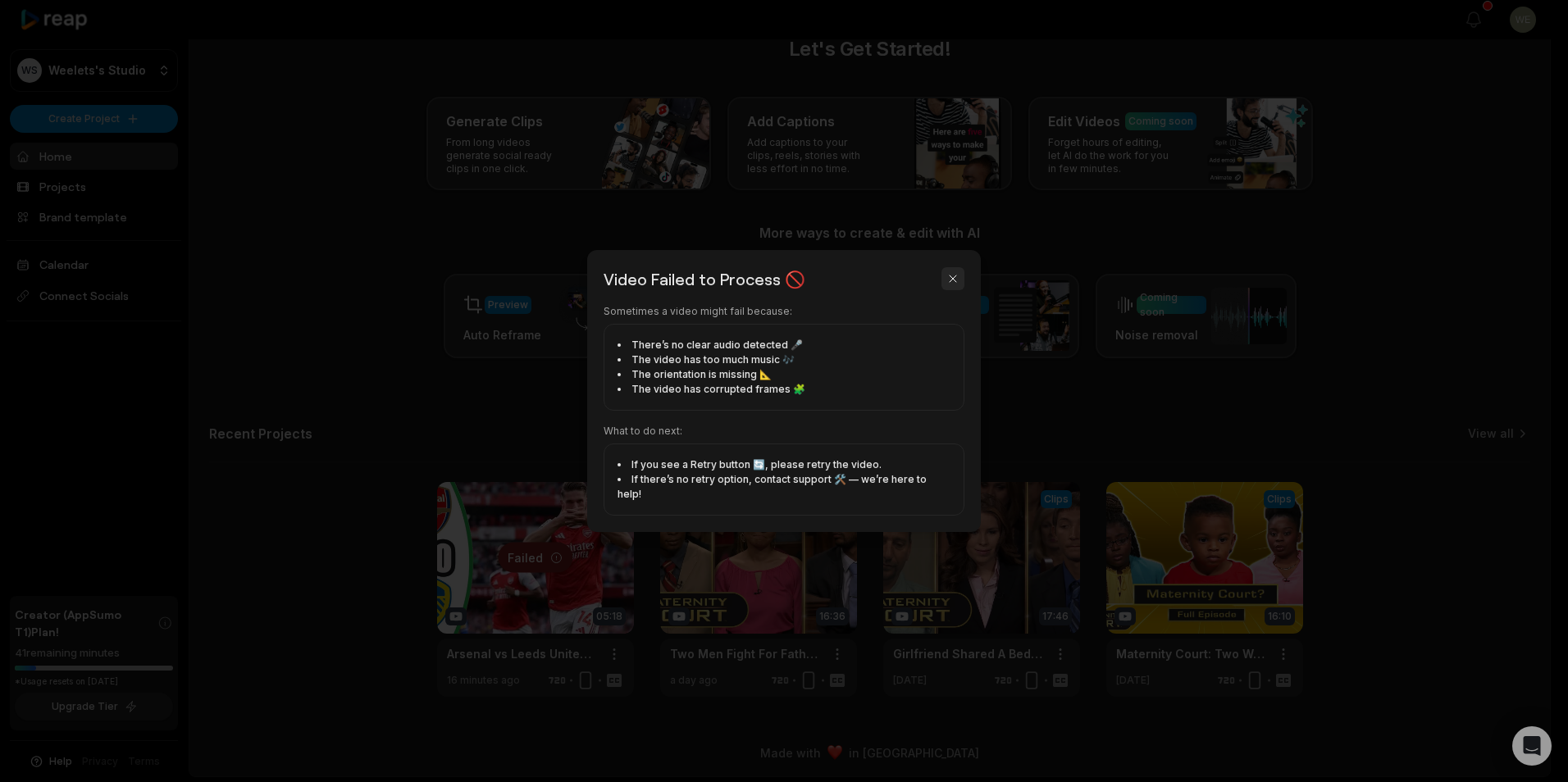
click at [956, 289] on button "button" at bounding box center [952, 278] width 23 height 23
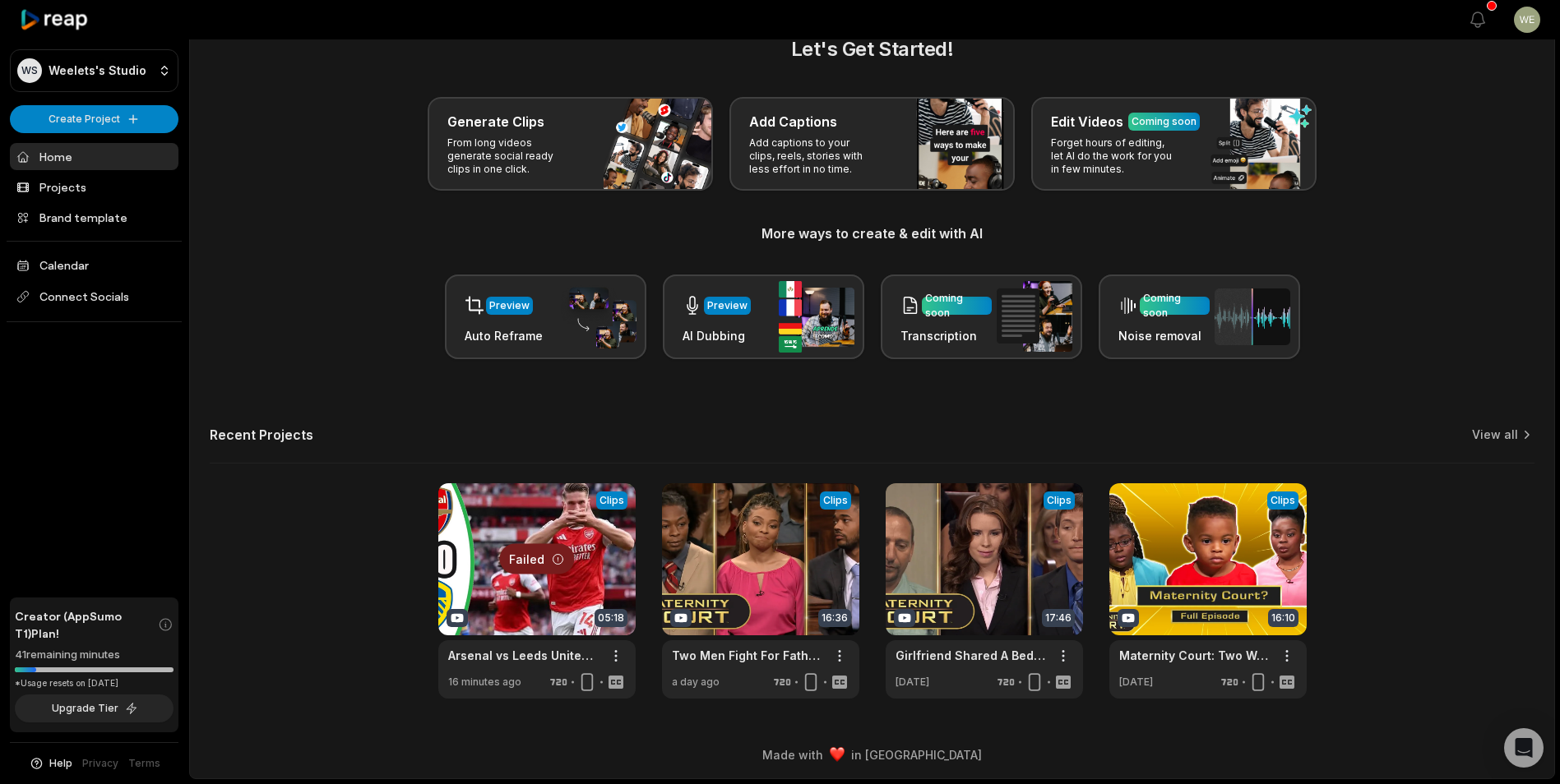
click at [600, 598] on div at bounding box center [537, 591] width 197 height 215
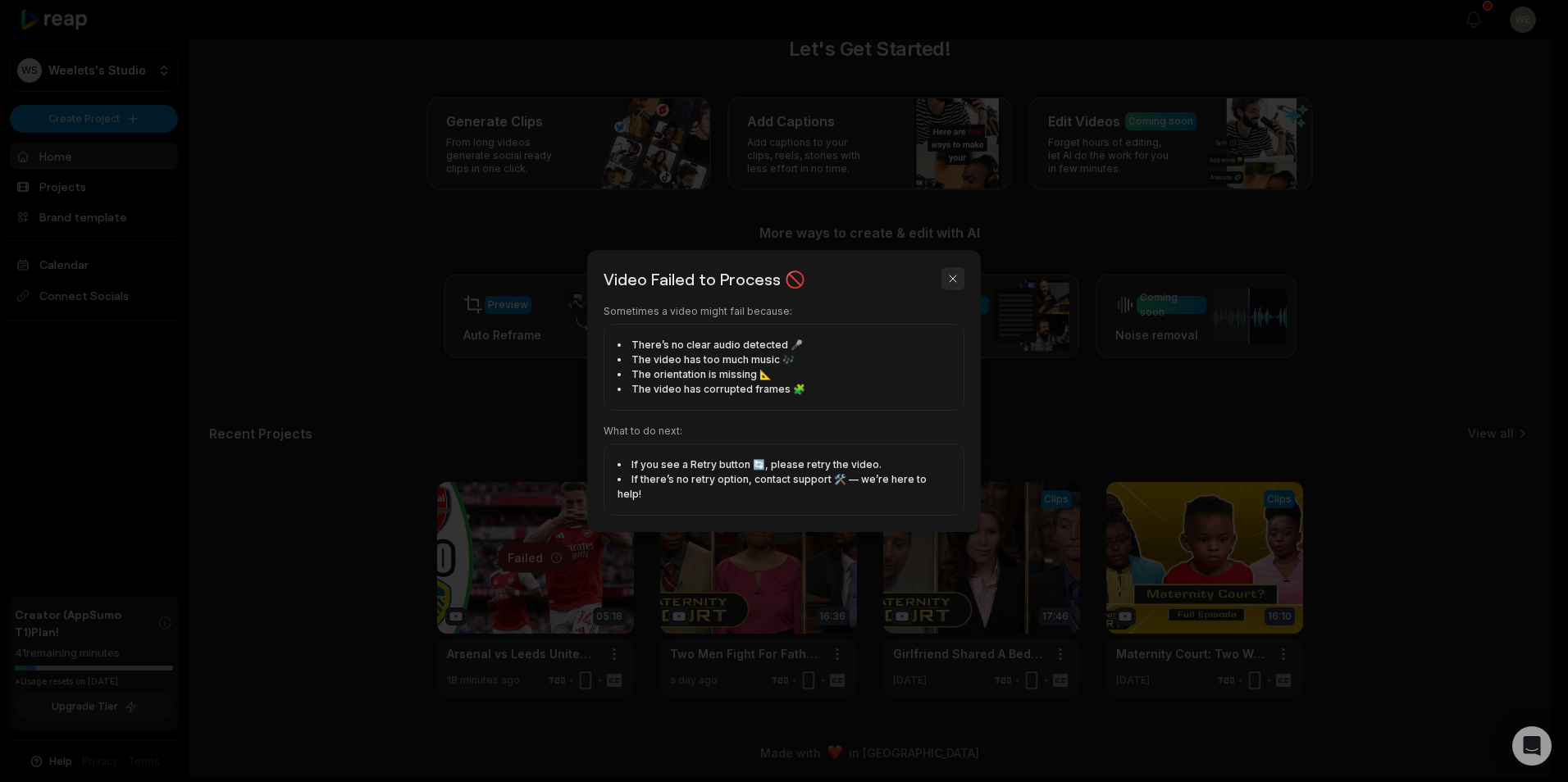
click at [956, 287] on button "button" at bounding box center [952, 278] width 23 height 23
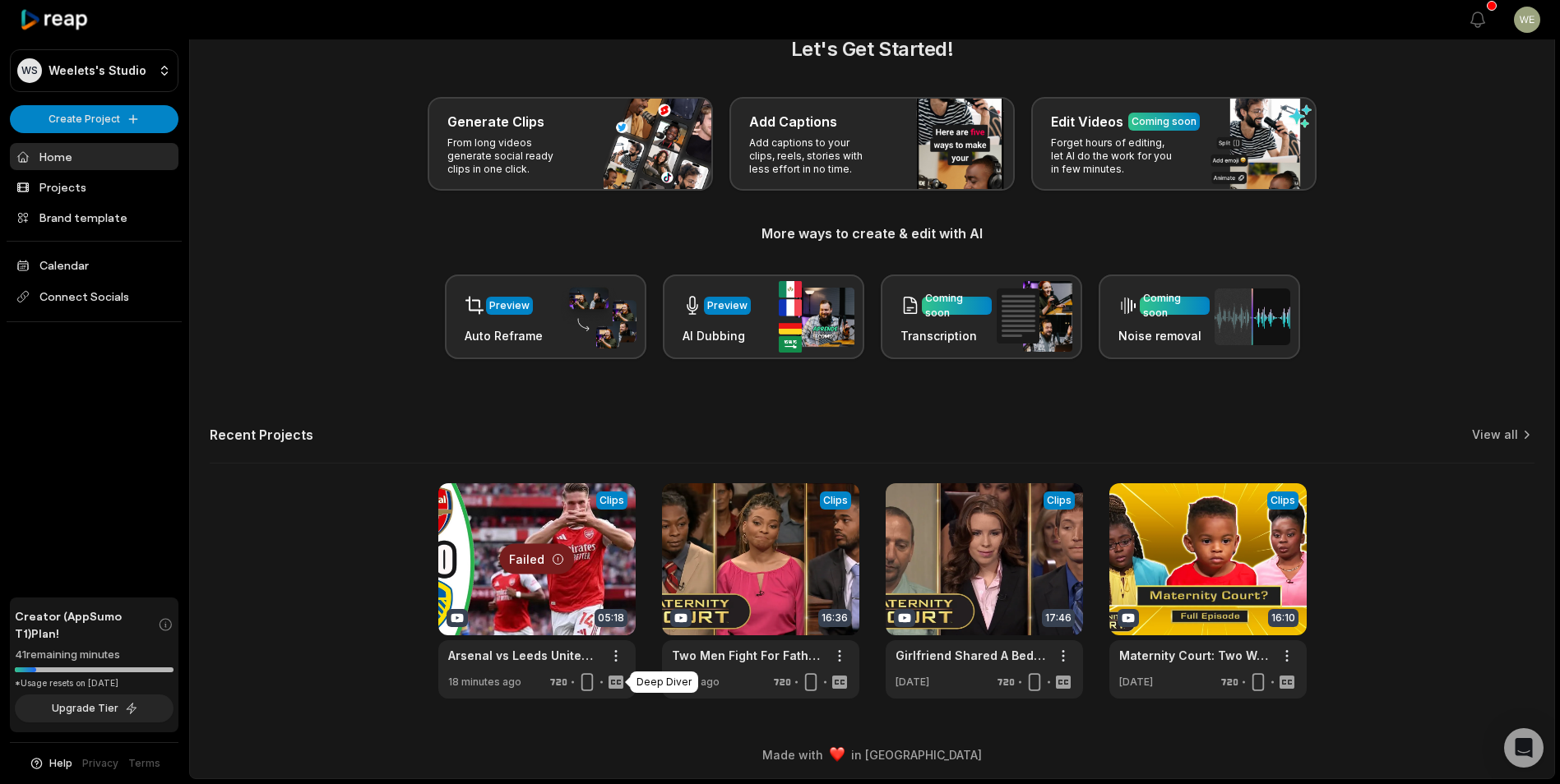
click at [612, 679] on icon at bounding box center [615, 682] width 15 height 13
click at [614, 656] on html "WS Weelets's Studio Create Project Home Projects Brand template Calendar Connec…" at bounding box center [780, 356] width 1560 height 784
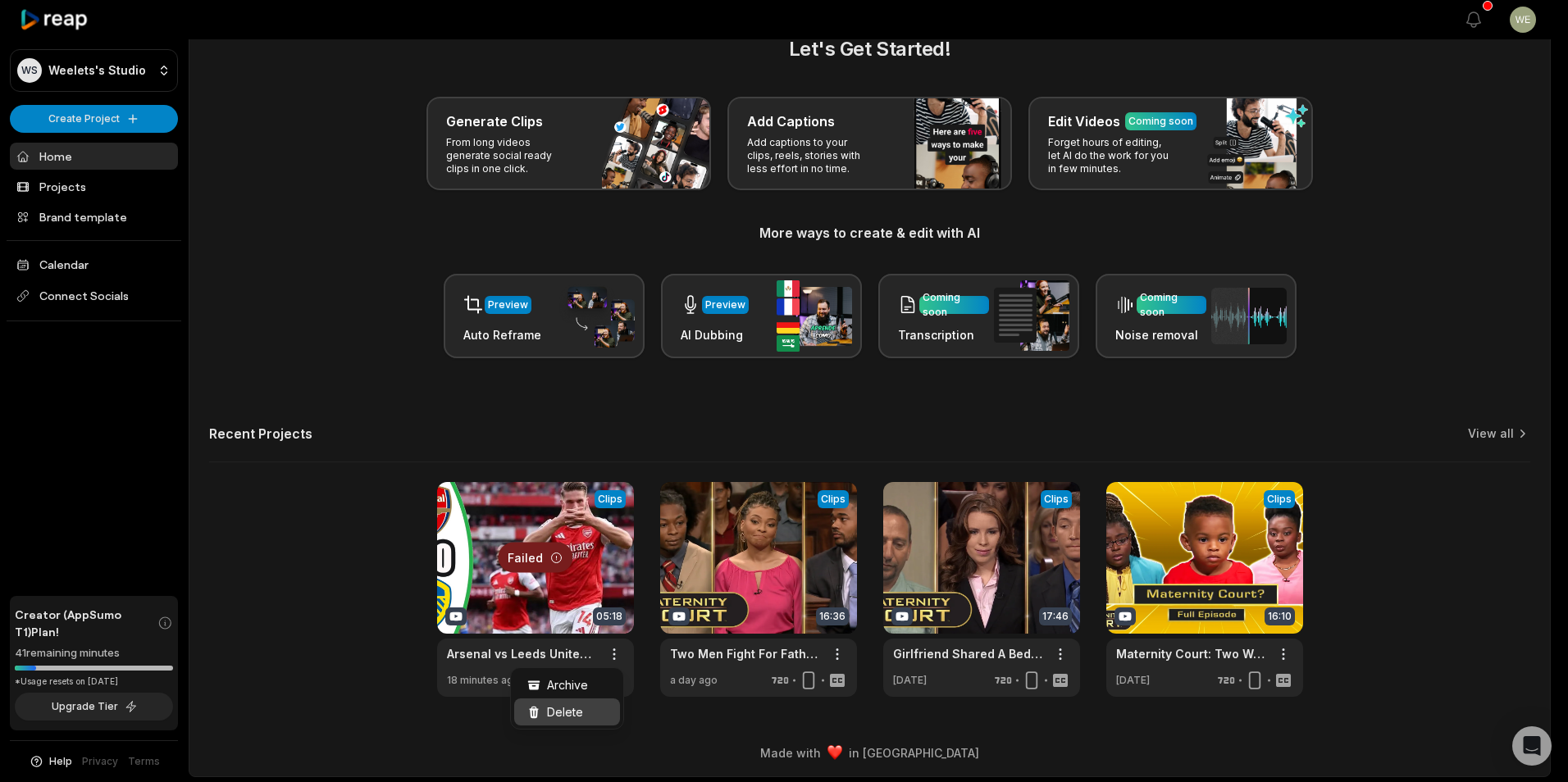
click at [588, 717] on div "Delete" at bounding box center [567, 712] width 106 height 27
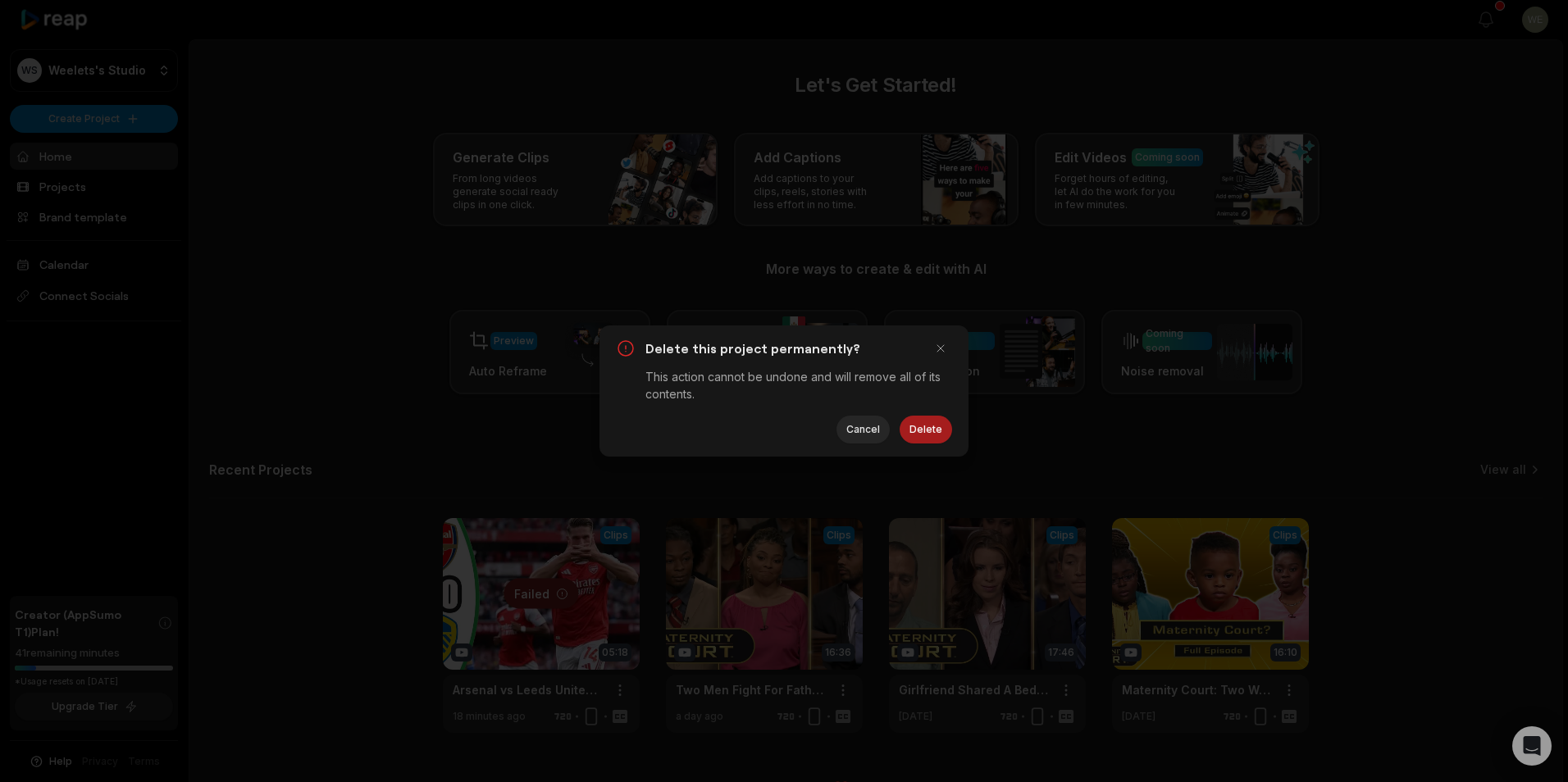
click at [917, 428] on button "Delete" at bounding box center [926, 429] width 53 height 28
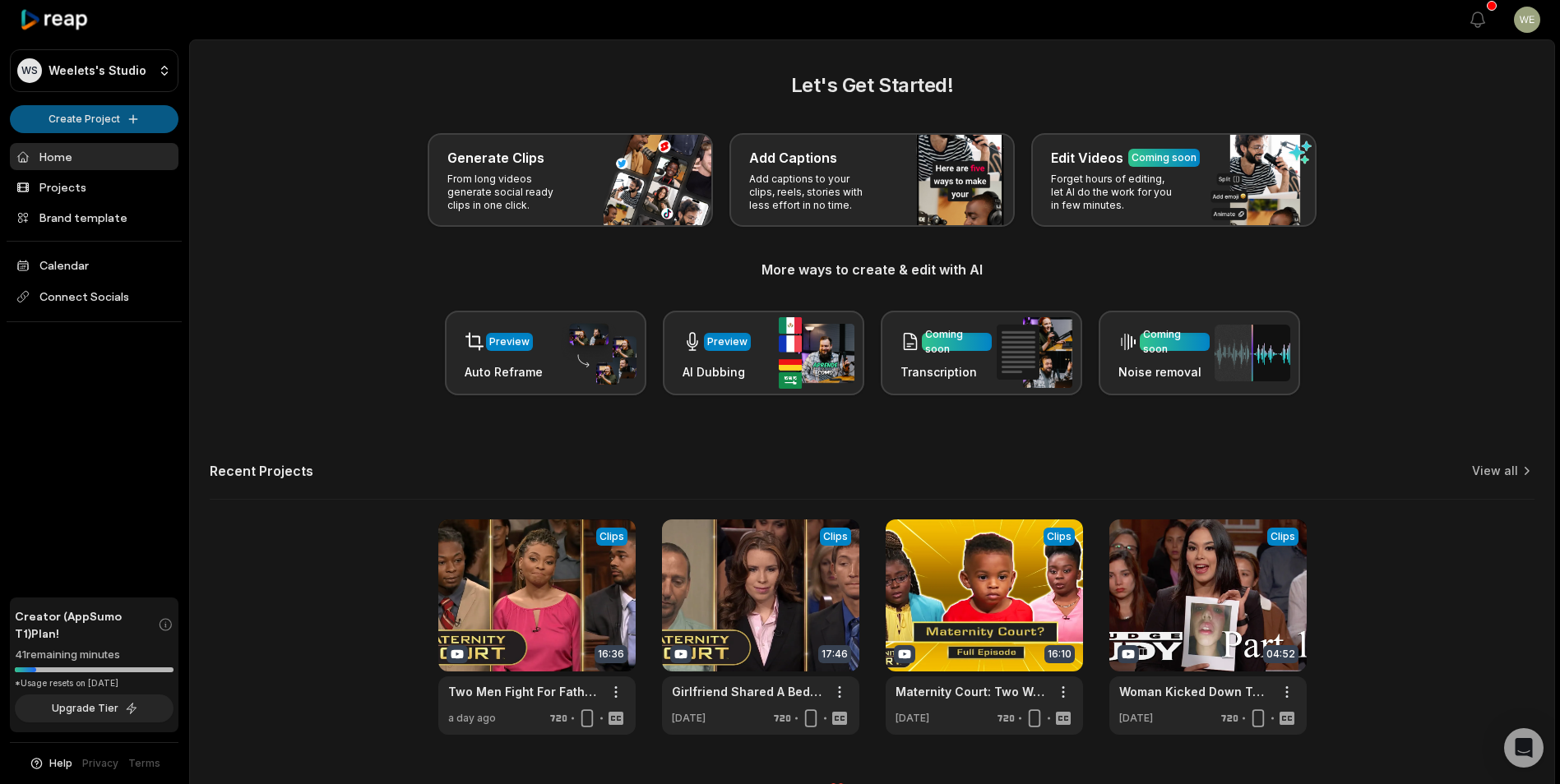
click at [78, 126] on html "WS Weelets's Studio Create Project Home Projects Brand template Calendar Connec…" at bounding box center [780, 392] width 1560 height 784
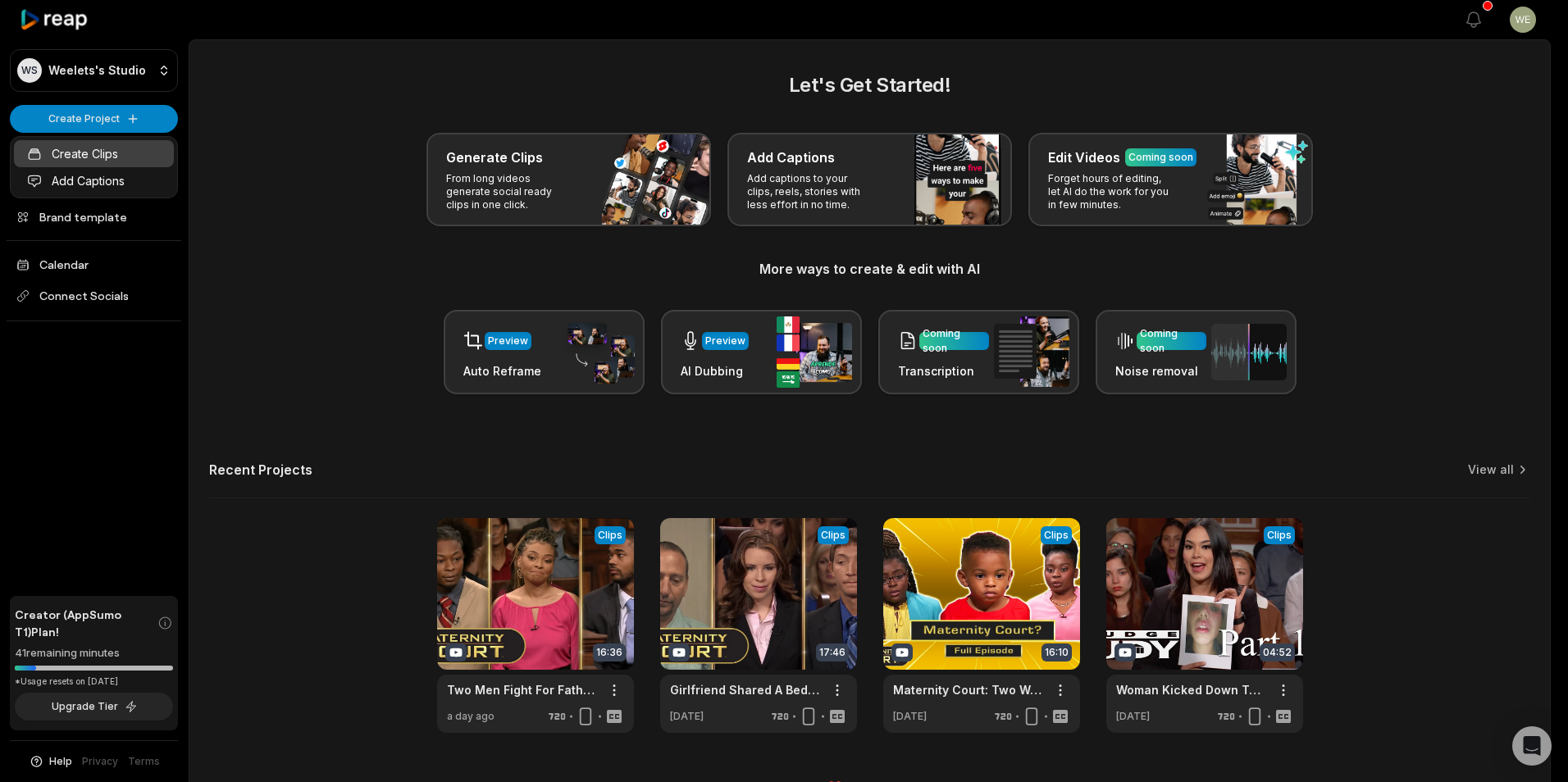
click at [95, 156] on link "Create Clips" at bounding box center [94, 154] width 160 height 27
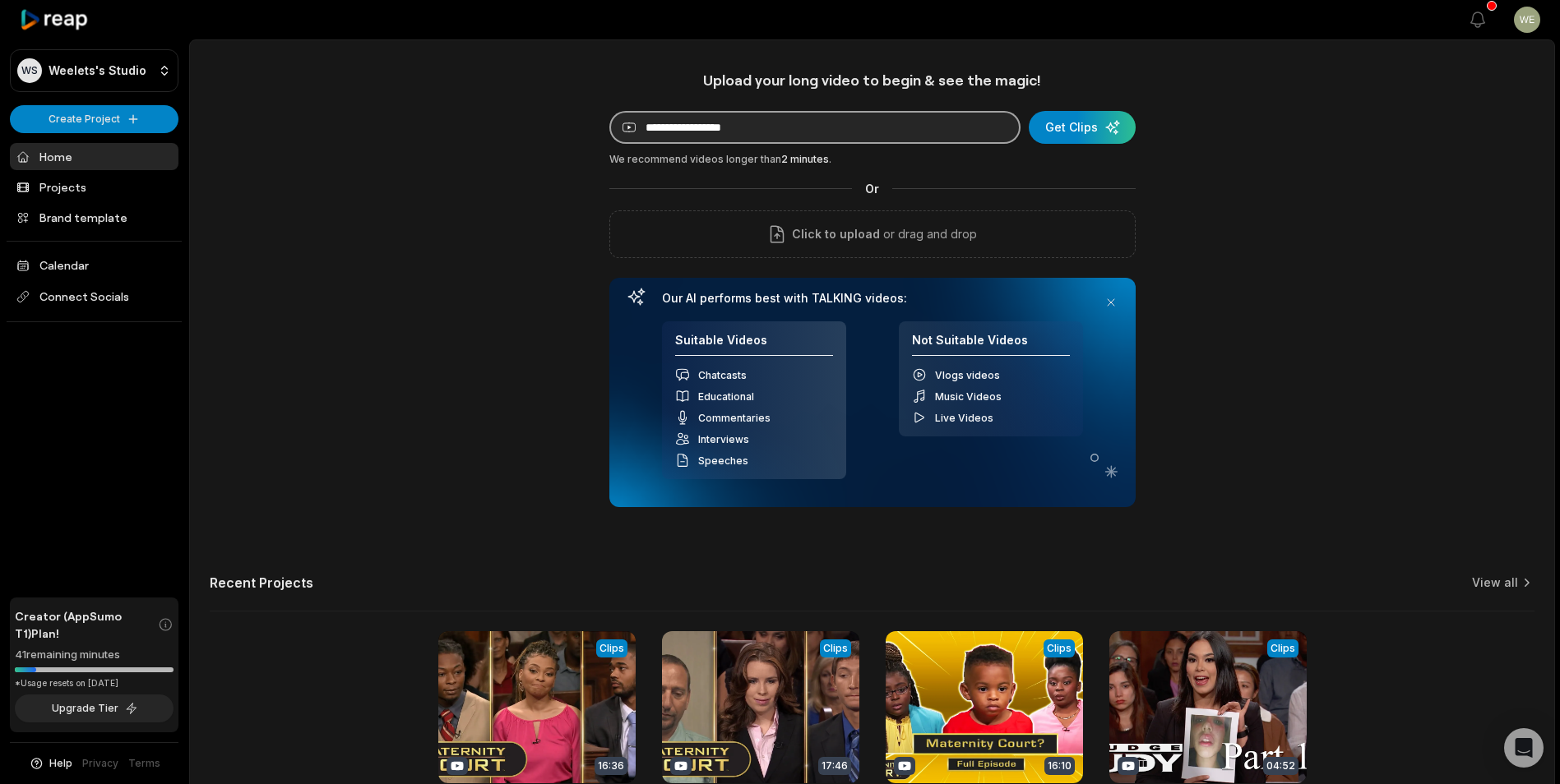
click at [801, 130] on input at bounding box center [814, 128] width 411 height 33
paste input "**********"
type input "**********"
click at [1073, 129] on div "submit" at bounding box center [1081, 128] width 107 height 33
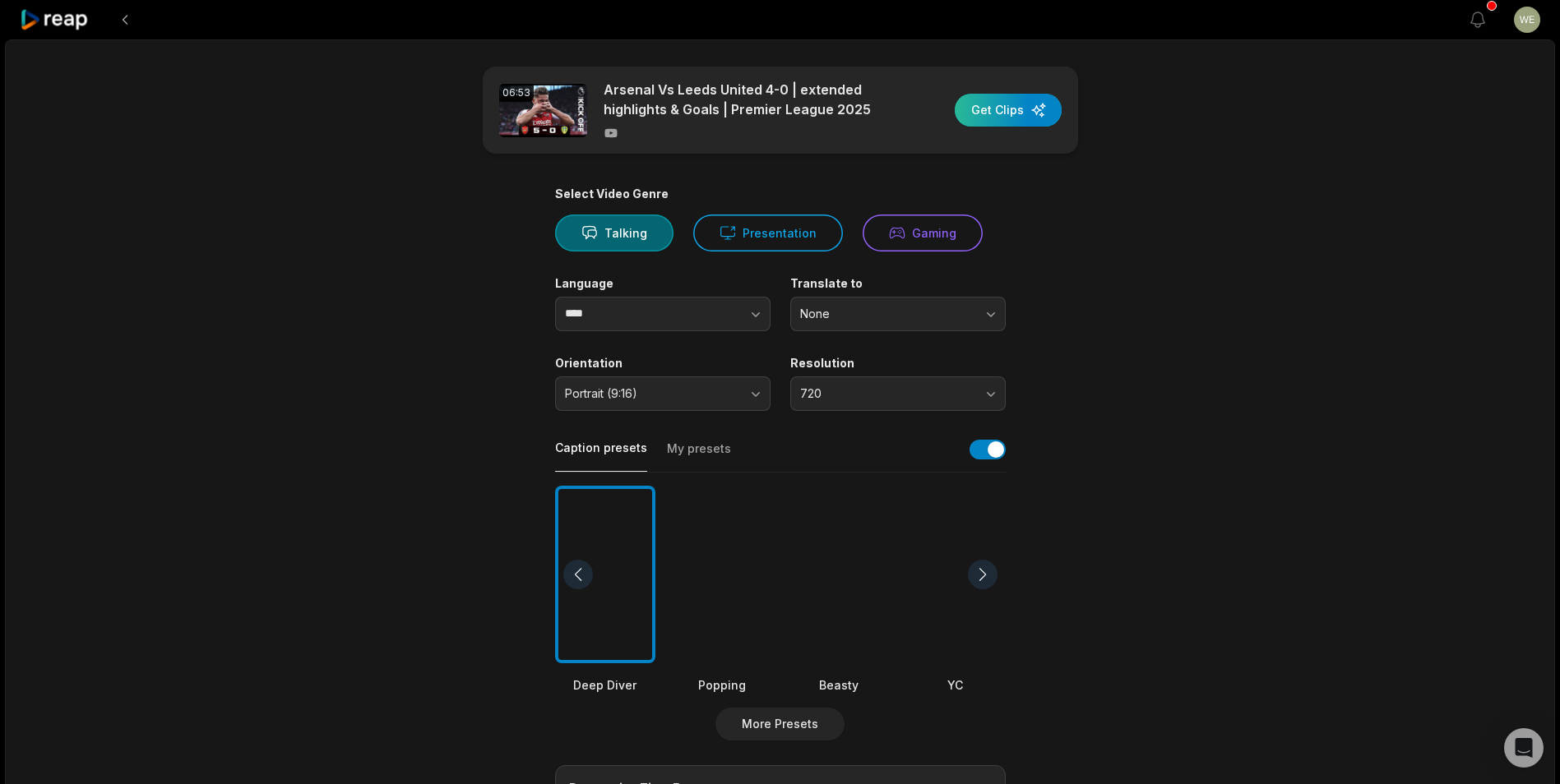
click at [1018, 112] on div "button" at bounding box center [1007, 110] width 107 height 33
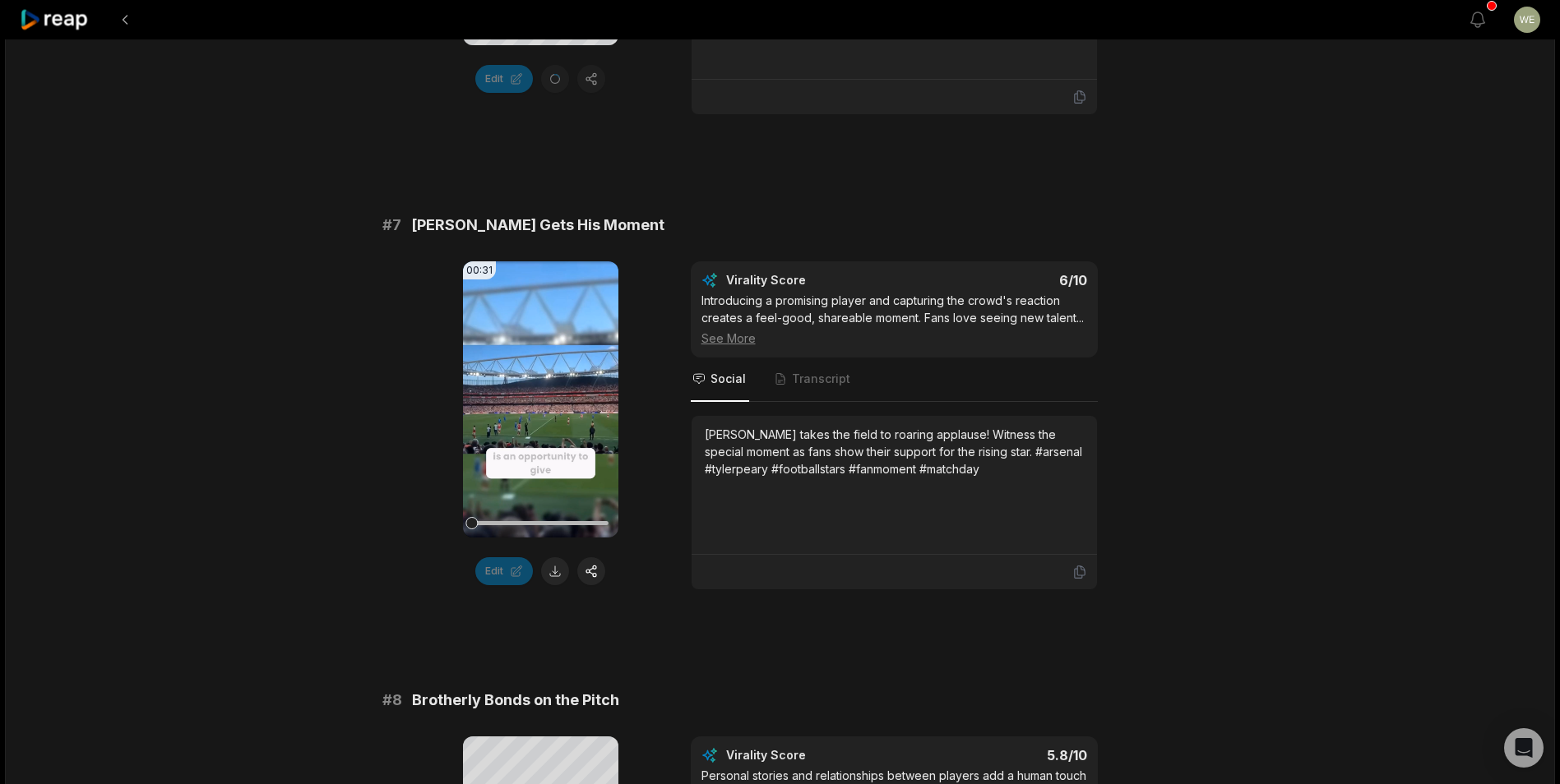
scroll to position [3370, 0]
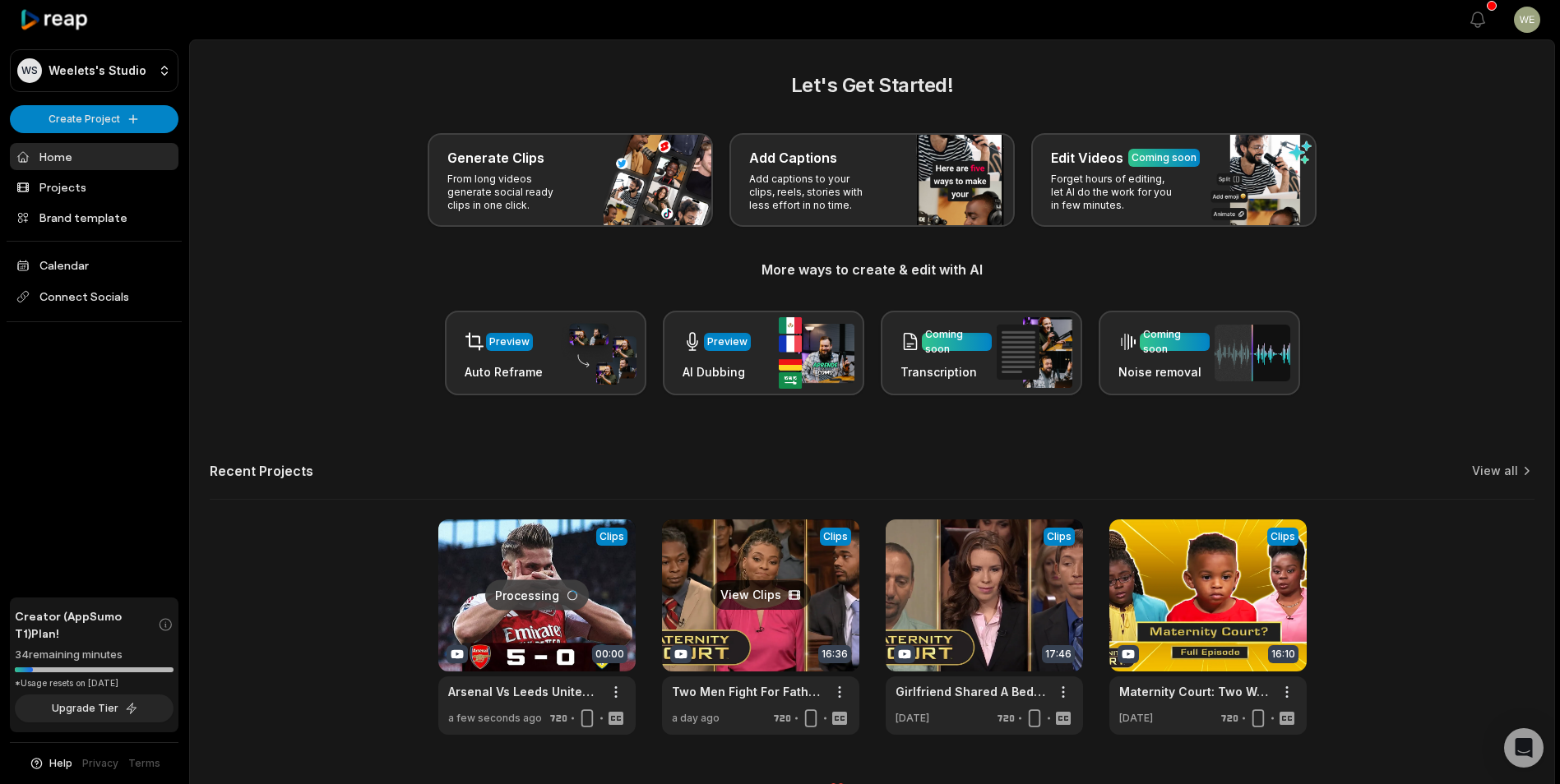
click at [780, 614] on link at bounding box center [760, 627] width 197 height 215
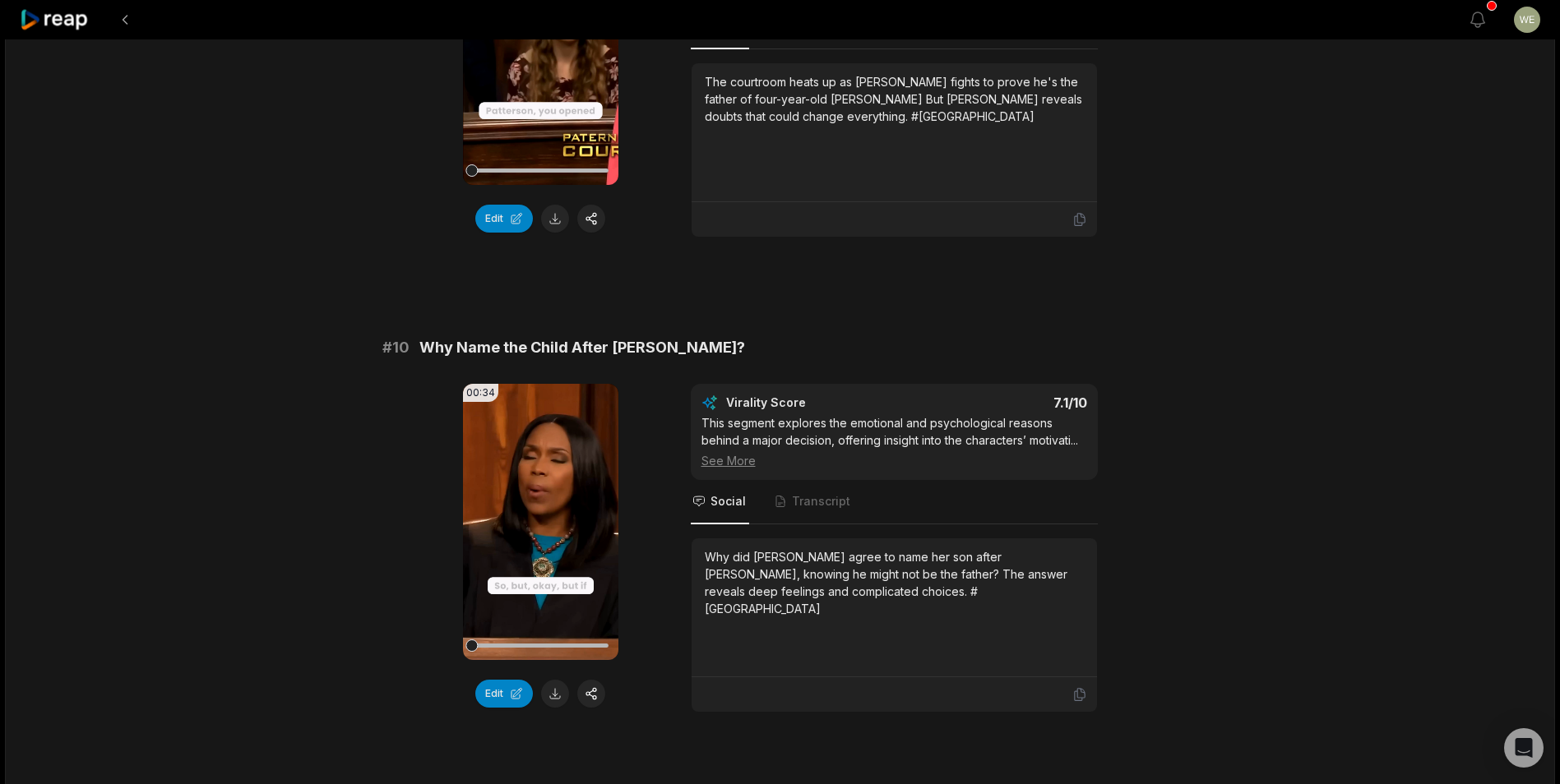
scroll to position [4287, 0]
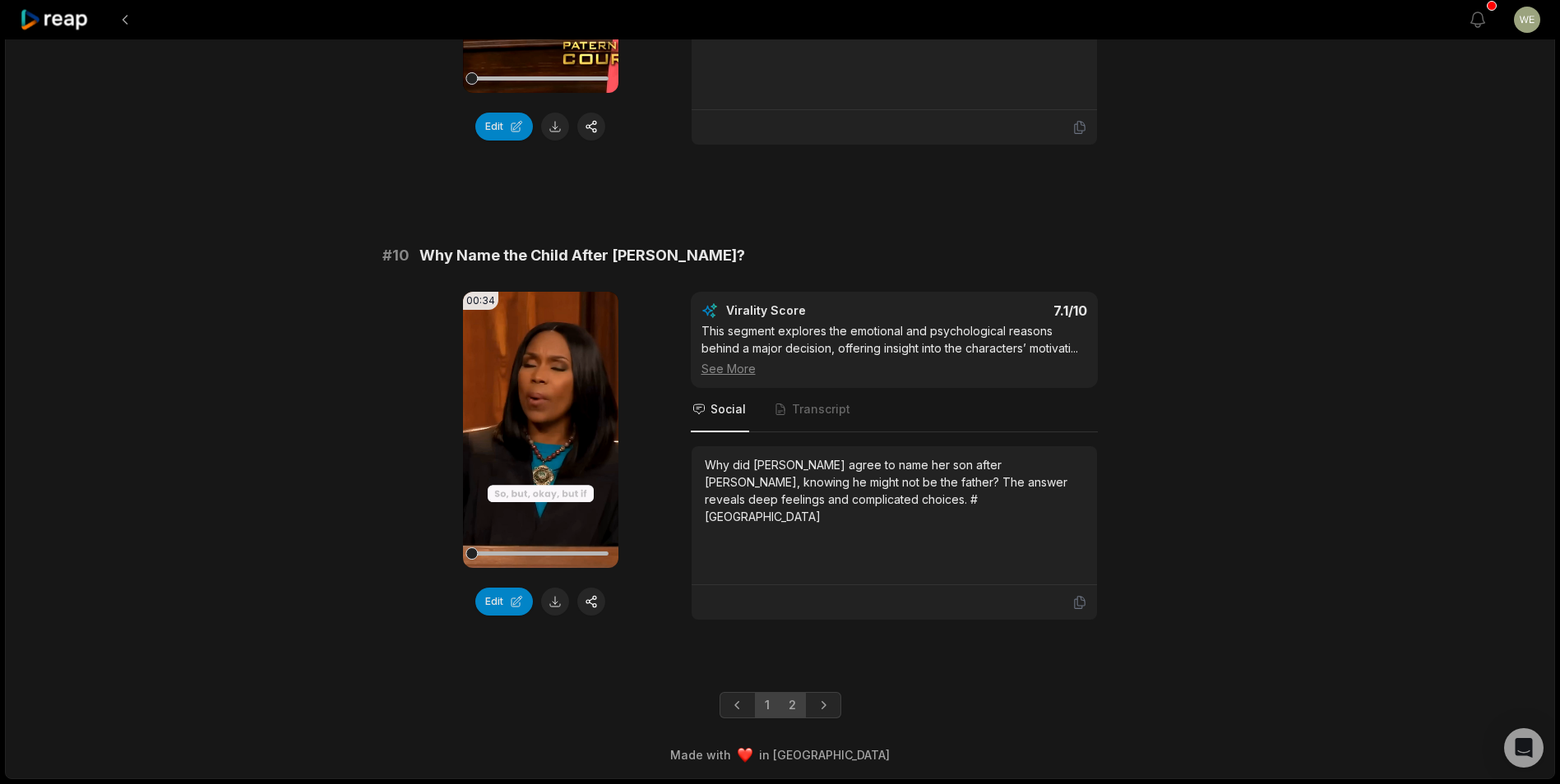
click at [793, 707] on link "2" at bounding box center [792, 705] width 27 height 26
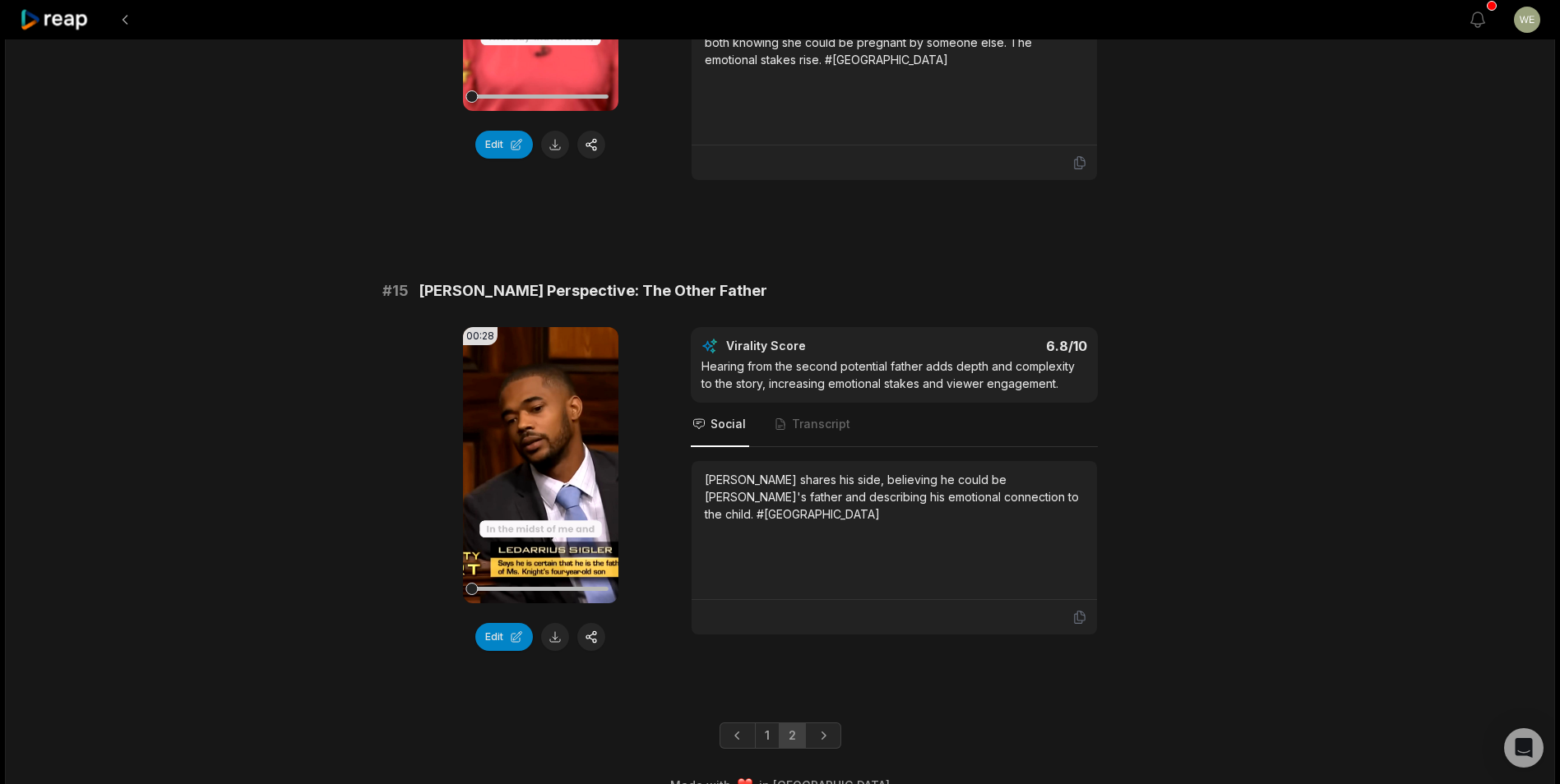
scroll to position [1872, 0]
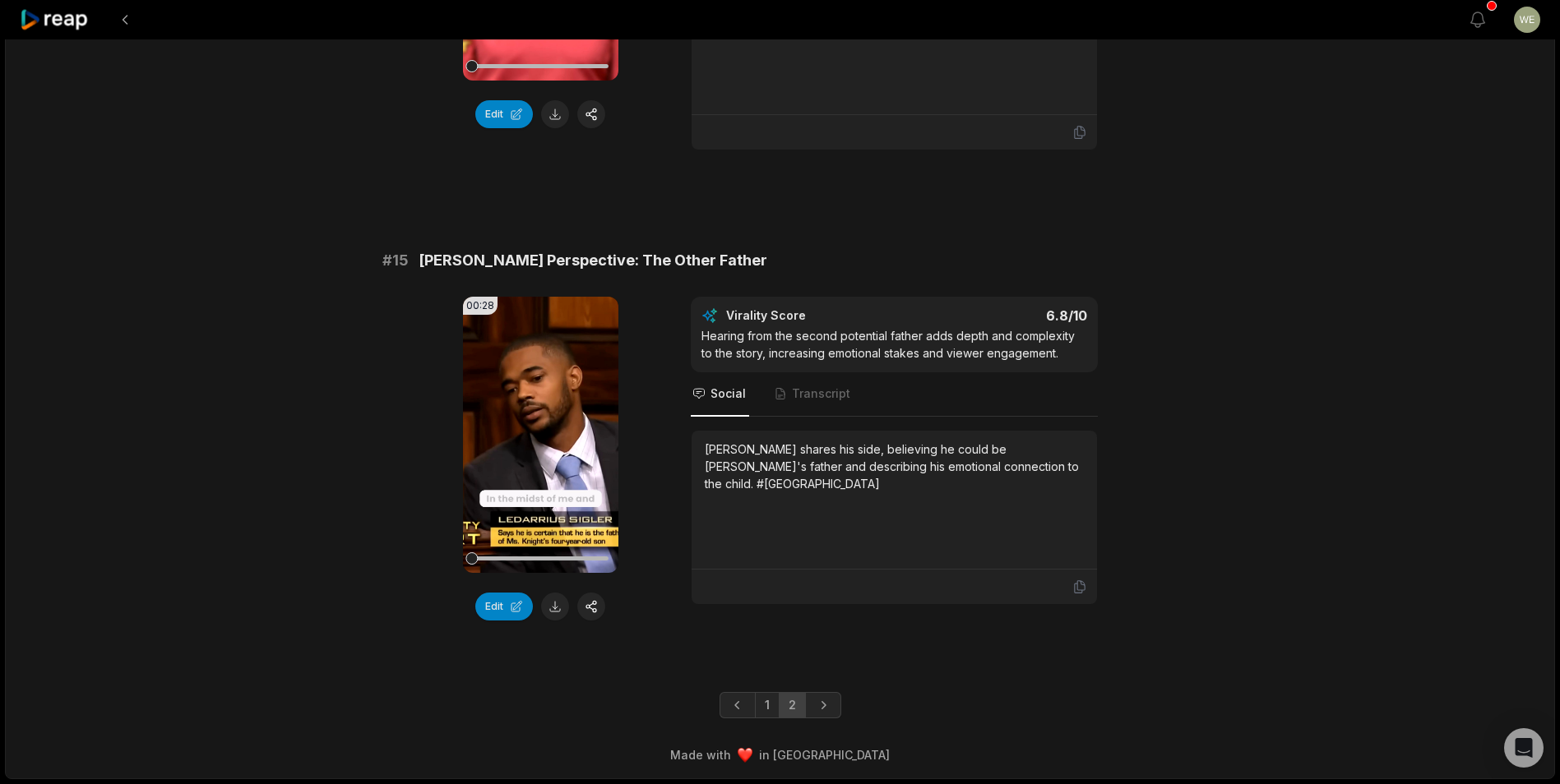
click at [770, 708] on link "1" at bounding box center [767, 705] width 25 height 26
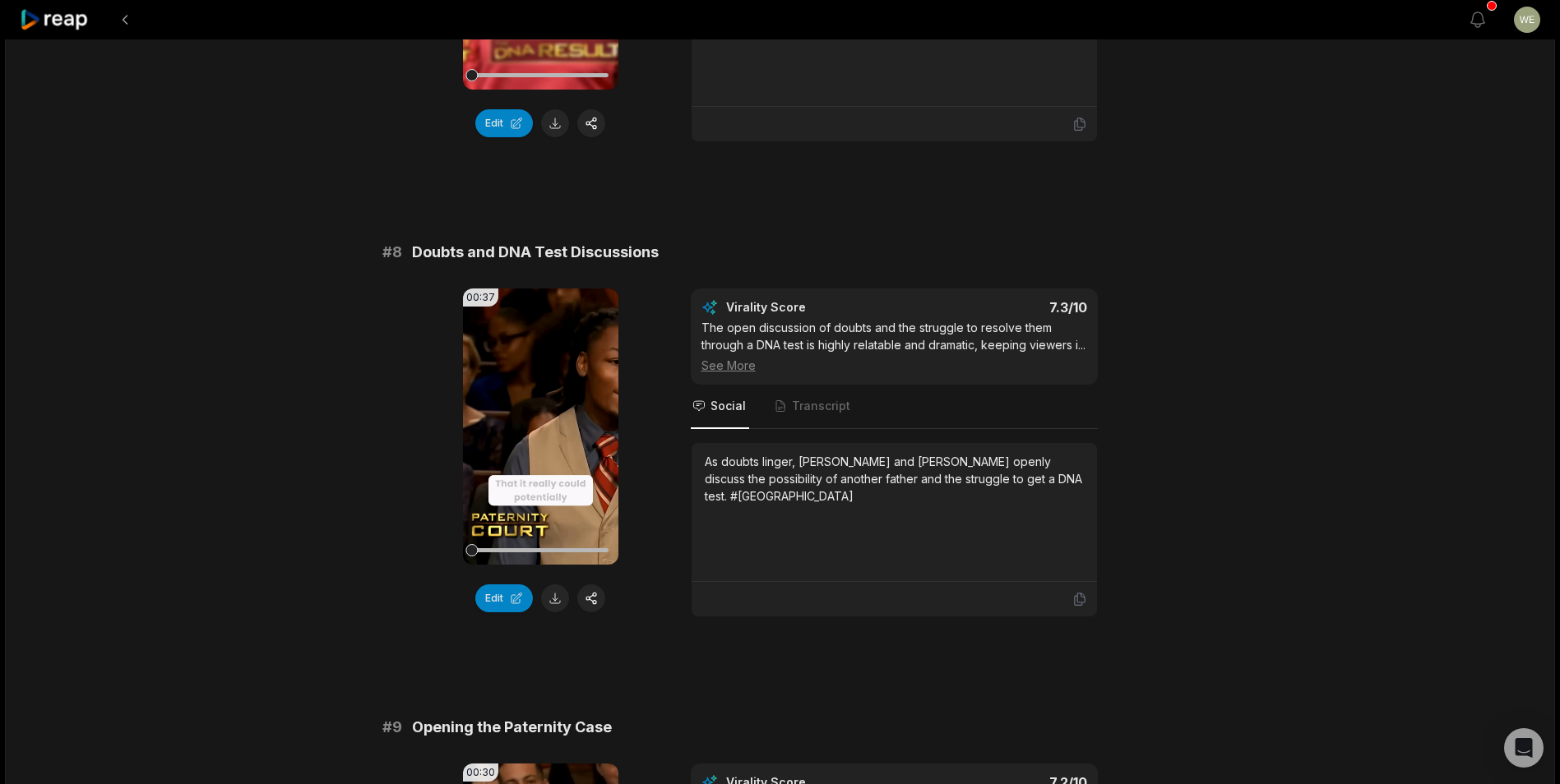
click at [969, 263] on div "# 8 Doubts and DNA Test Discussions" at bounding box center [780, 252] width 796 height 23
click at [74, 15] on icon at bounding box center [55, 20] width 70 height 22
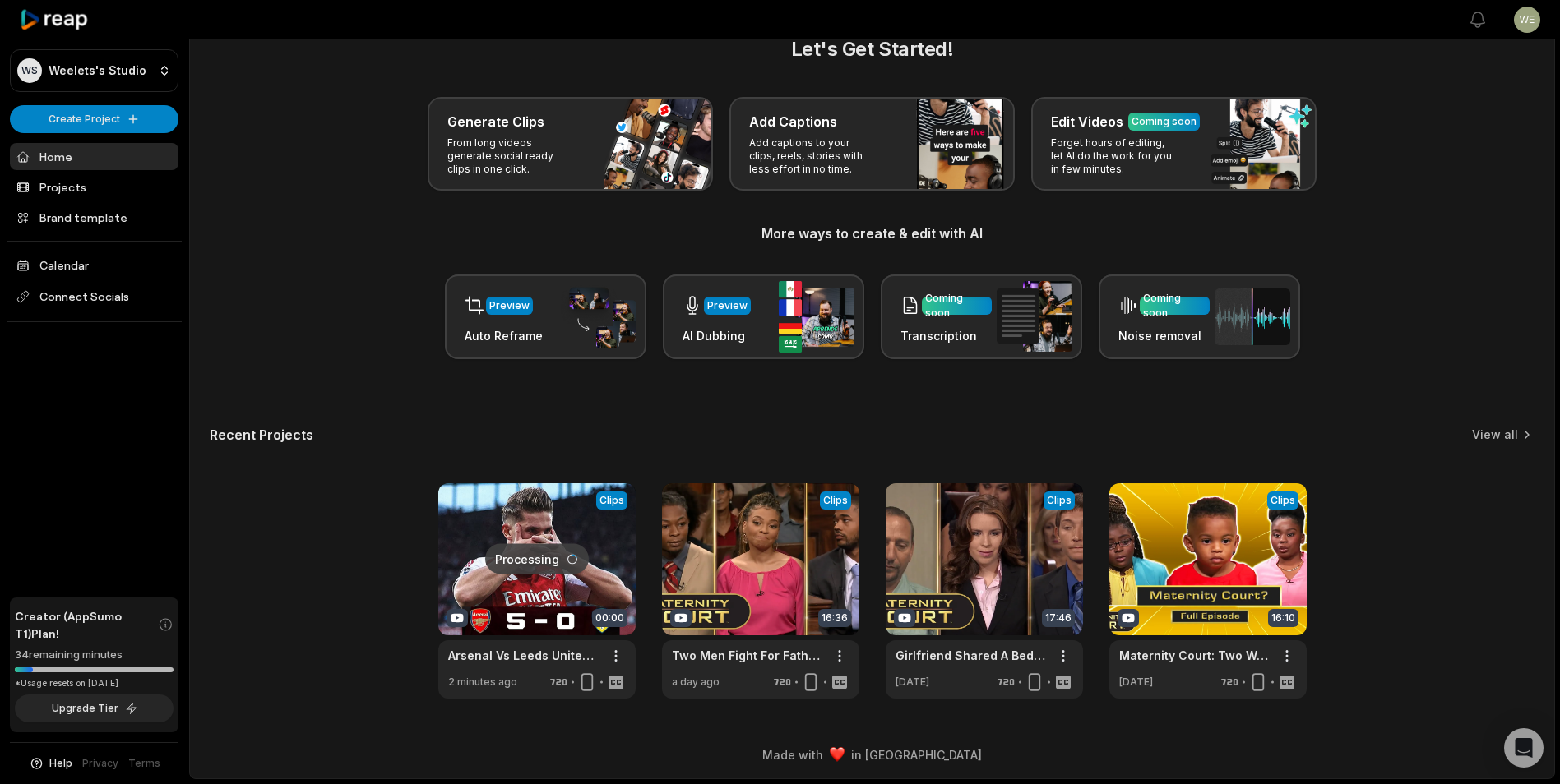
scroll to position [36, 0]
click at [1214, 569] on link at bounding box center [1208, 591] width 197 height 215
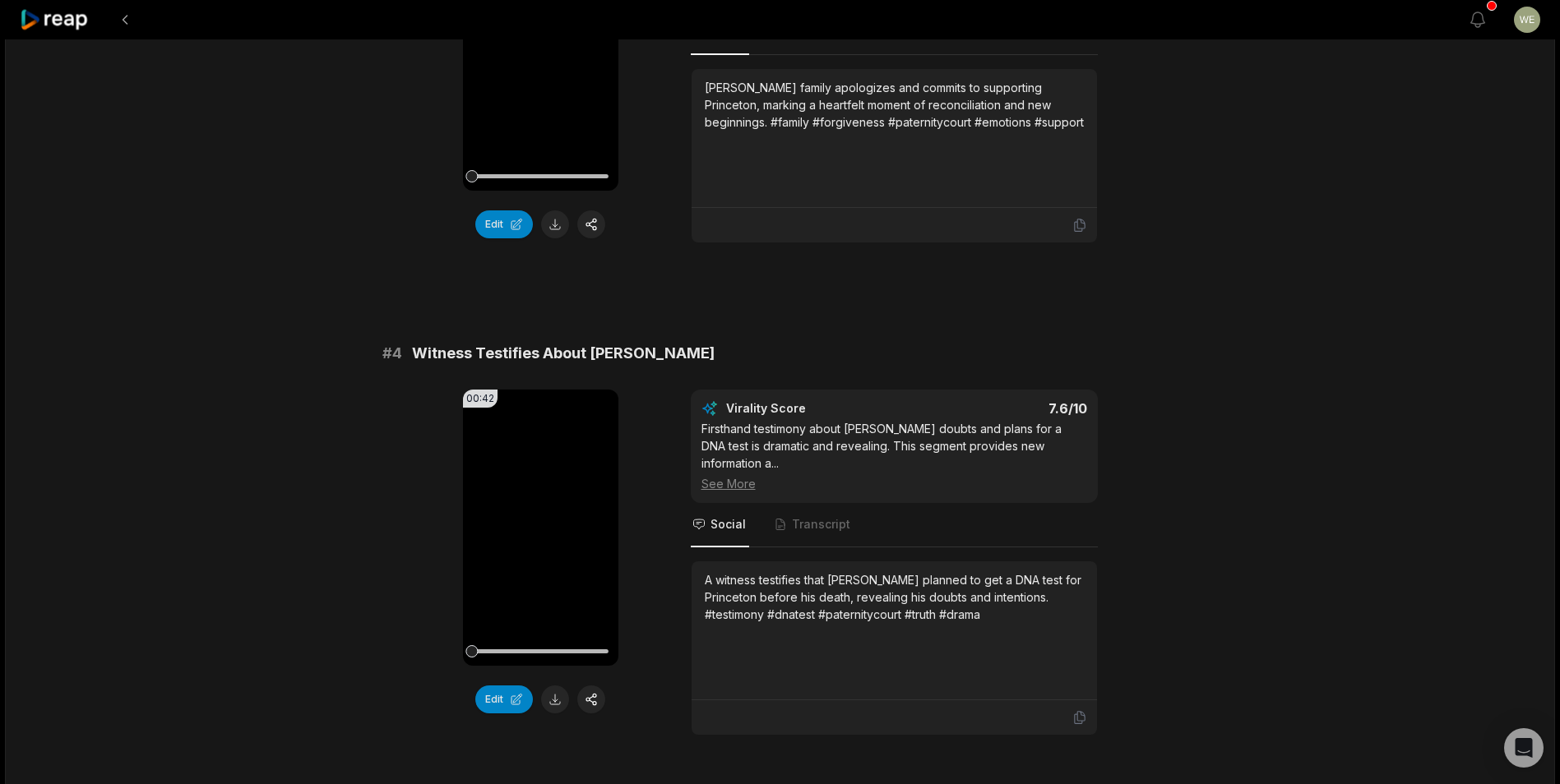
scroll to position [4253, 0]
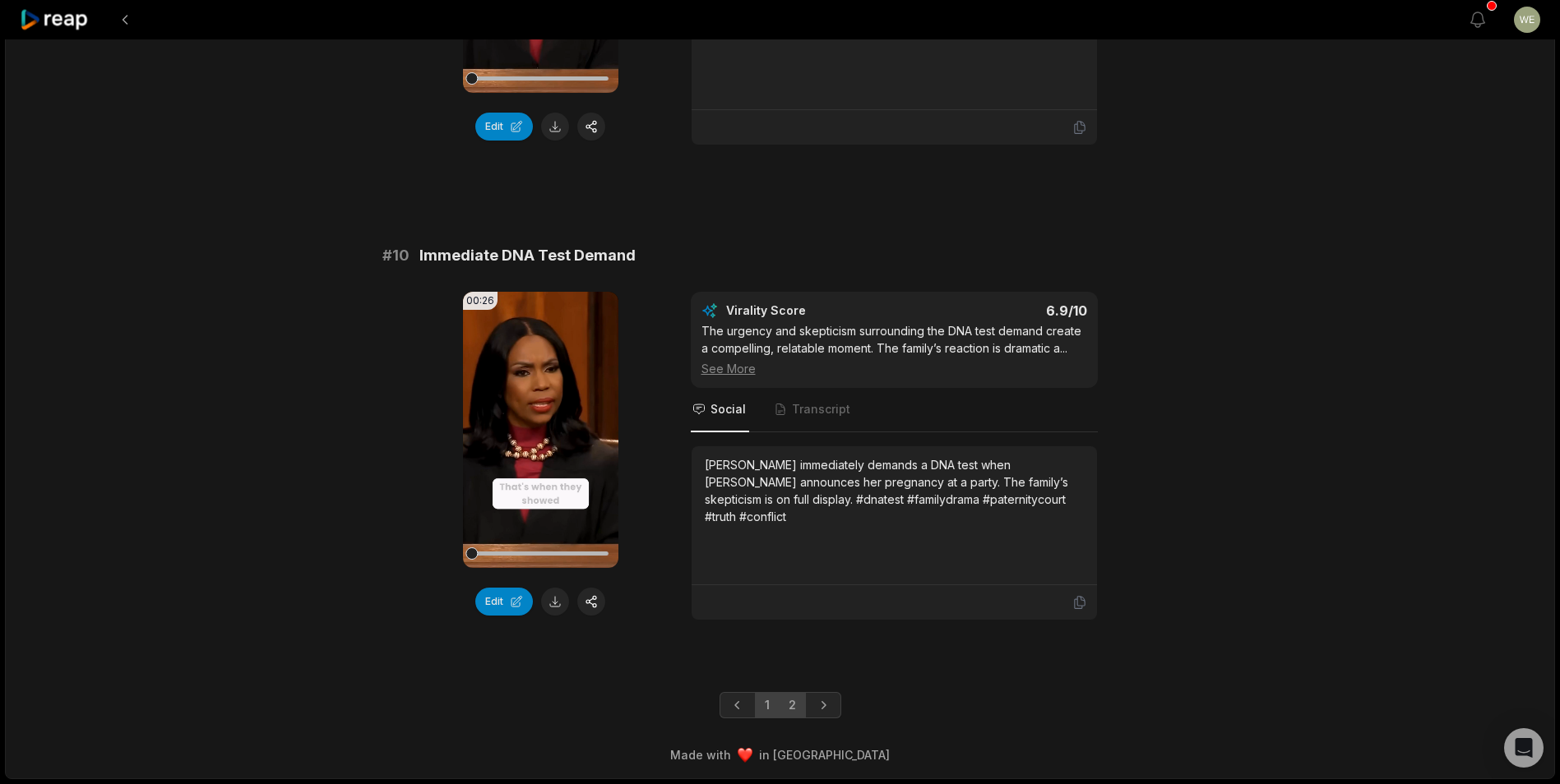
click at [791, 707] on link "2" at bounding box center [792, 705] width 27 height 26
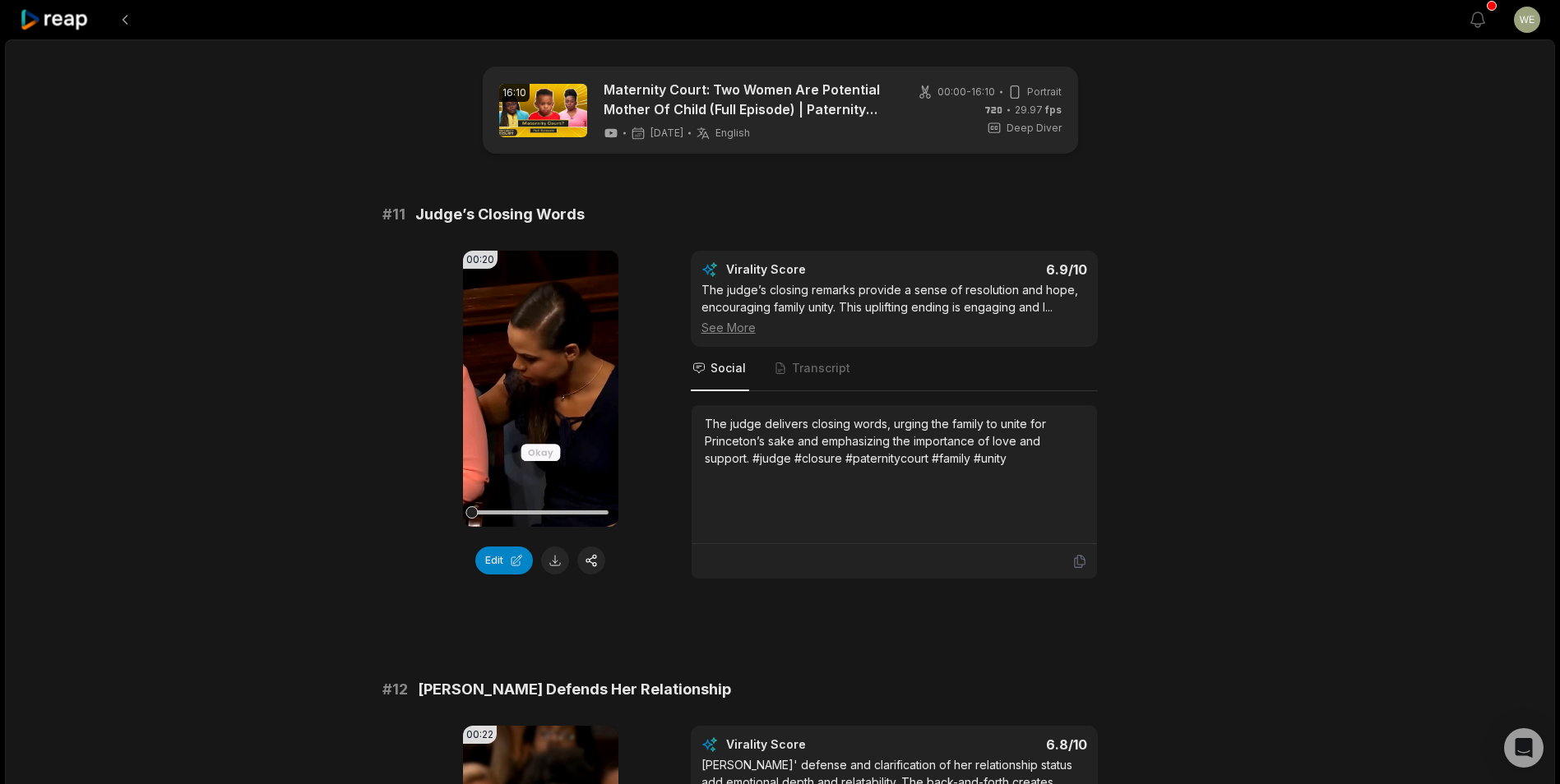
scroll to position [329, 0]
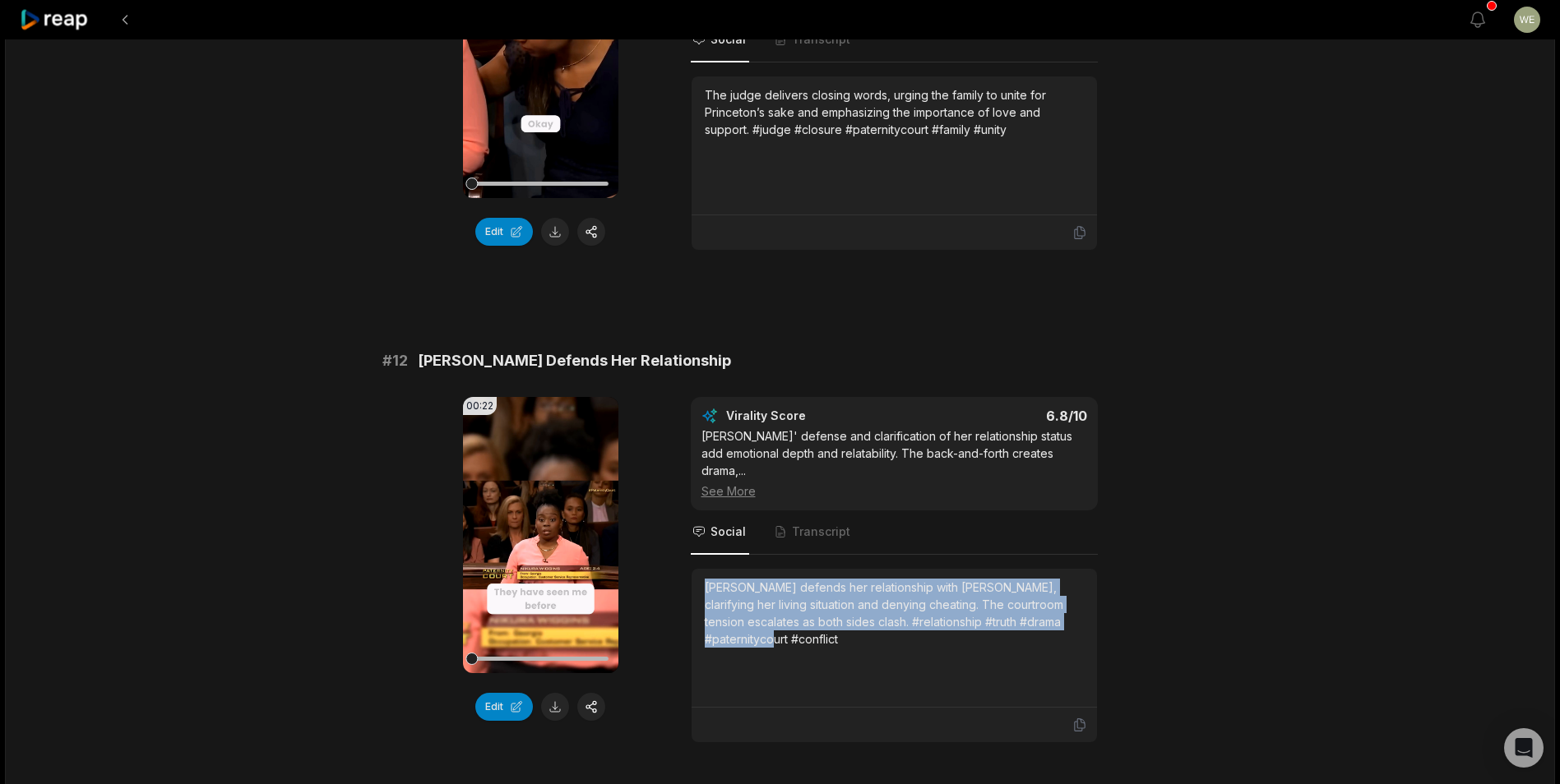
drag, startPoint x: 699, startPoint y: 567, endPoint x: 774, endPoint y: 632, distance: 99.2
click at [774, 632] on div "[PERSON_NAME] defends her relationship with [PERSON_NAME], clarifying her livin…" at bounding box center [894, 638] width 406 height 139
drag, startPoint x: 774, startPoint y: 632, endPoint x: 741, endPoint y: 597, distance: 48.1
copy div "[PERSON_NAME] defends her relationship with [PERSON_NAME], clarifying her livin…"
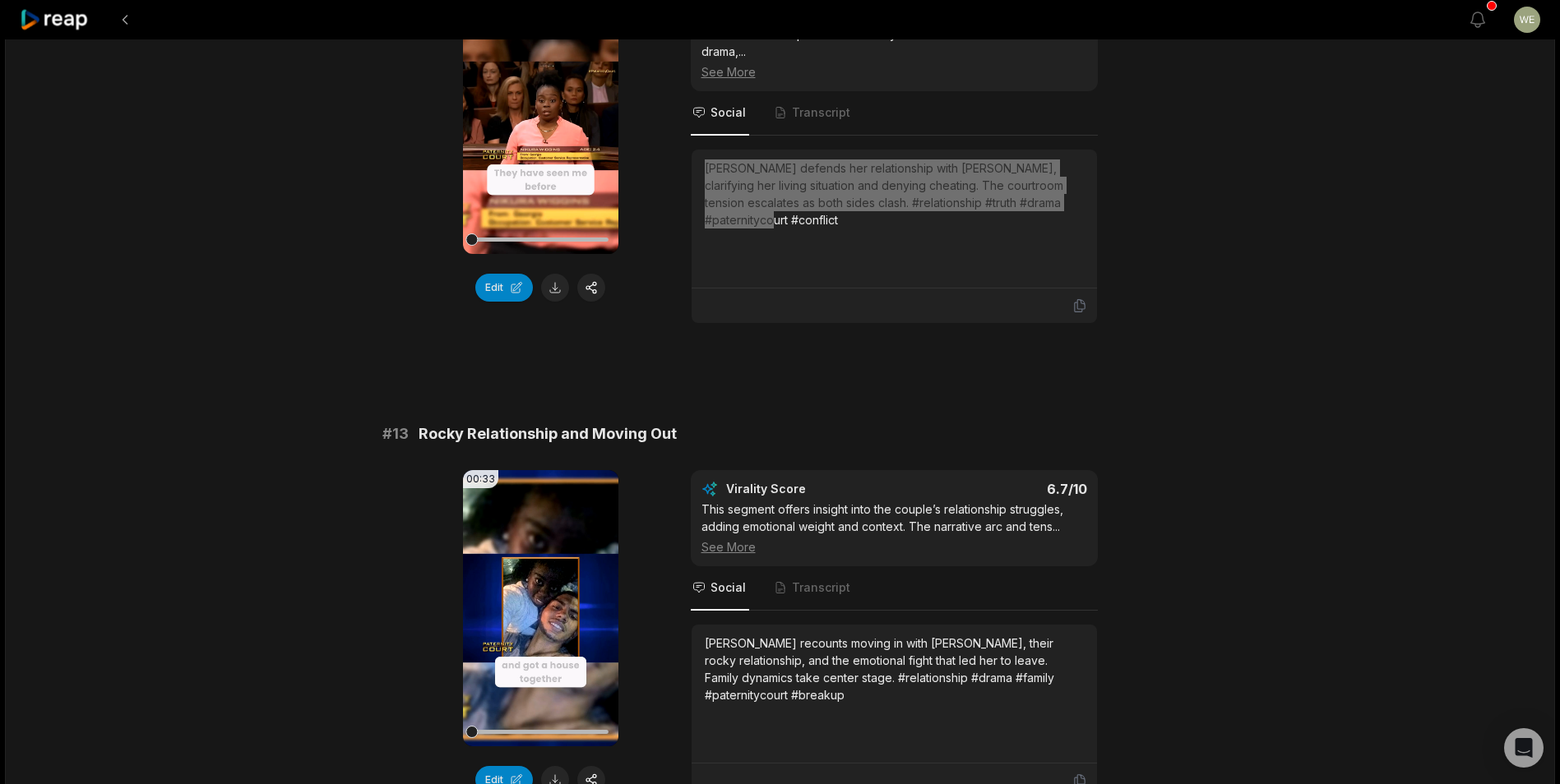
scroll to position [904, 0]
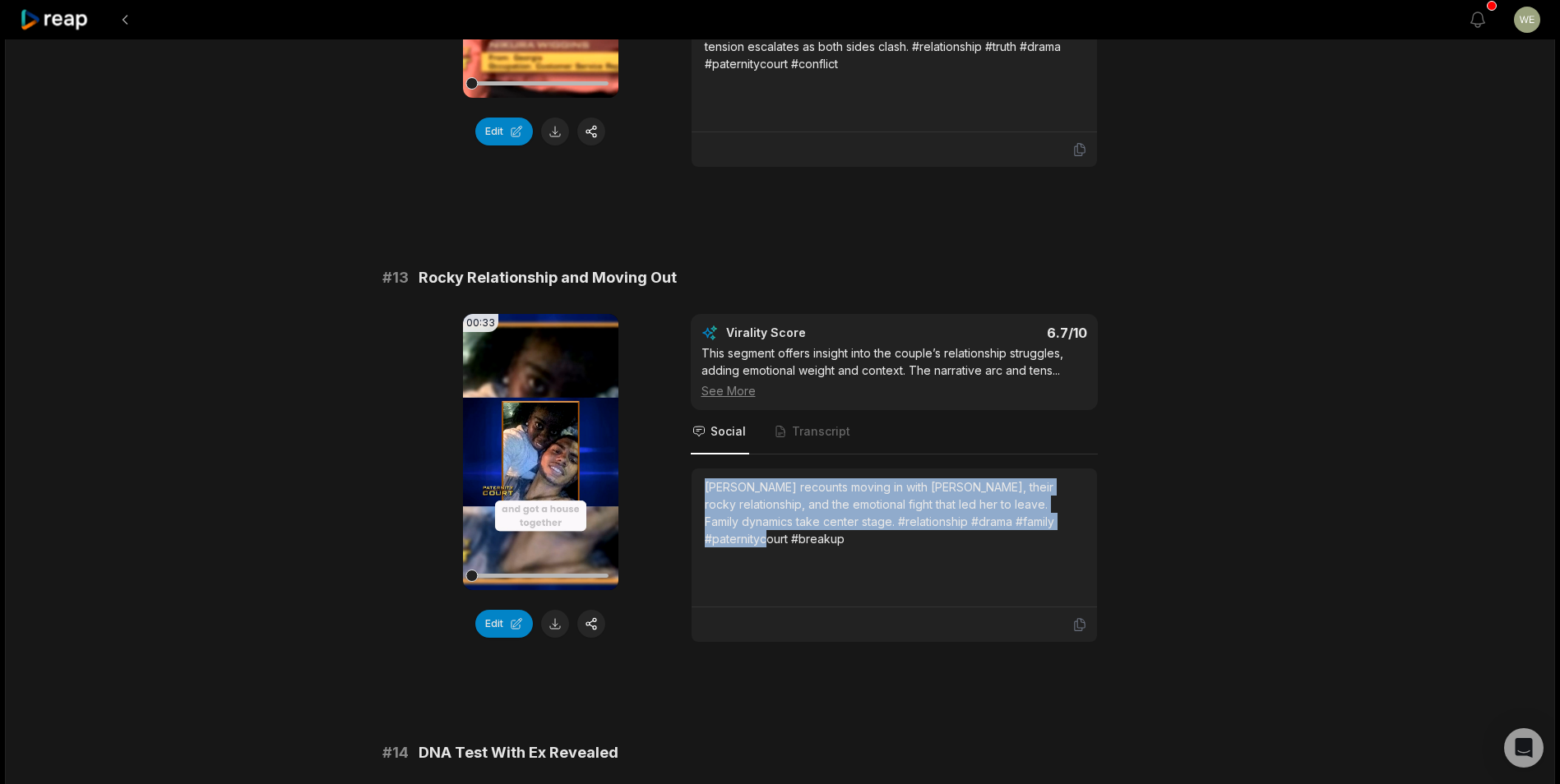
drag, startPoint x: 703, startPoint y: 468, endPoint x: 1118, endPoint y: 503, distance: 416.5
click at [1118, 503] on div "00:33 Your browser does not support mp4 format. Edit Virality Score 6.7 /10 Thi…" at bounding box center [780, 478] width 796 height 329
copy div "[PERSON_NAME] recounts moving in with [PERSON_NAME], their rocky relationship, …"
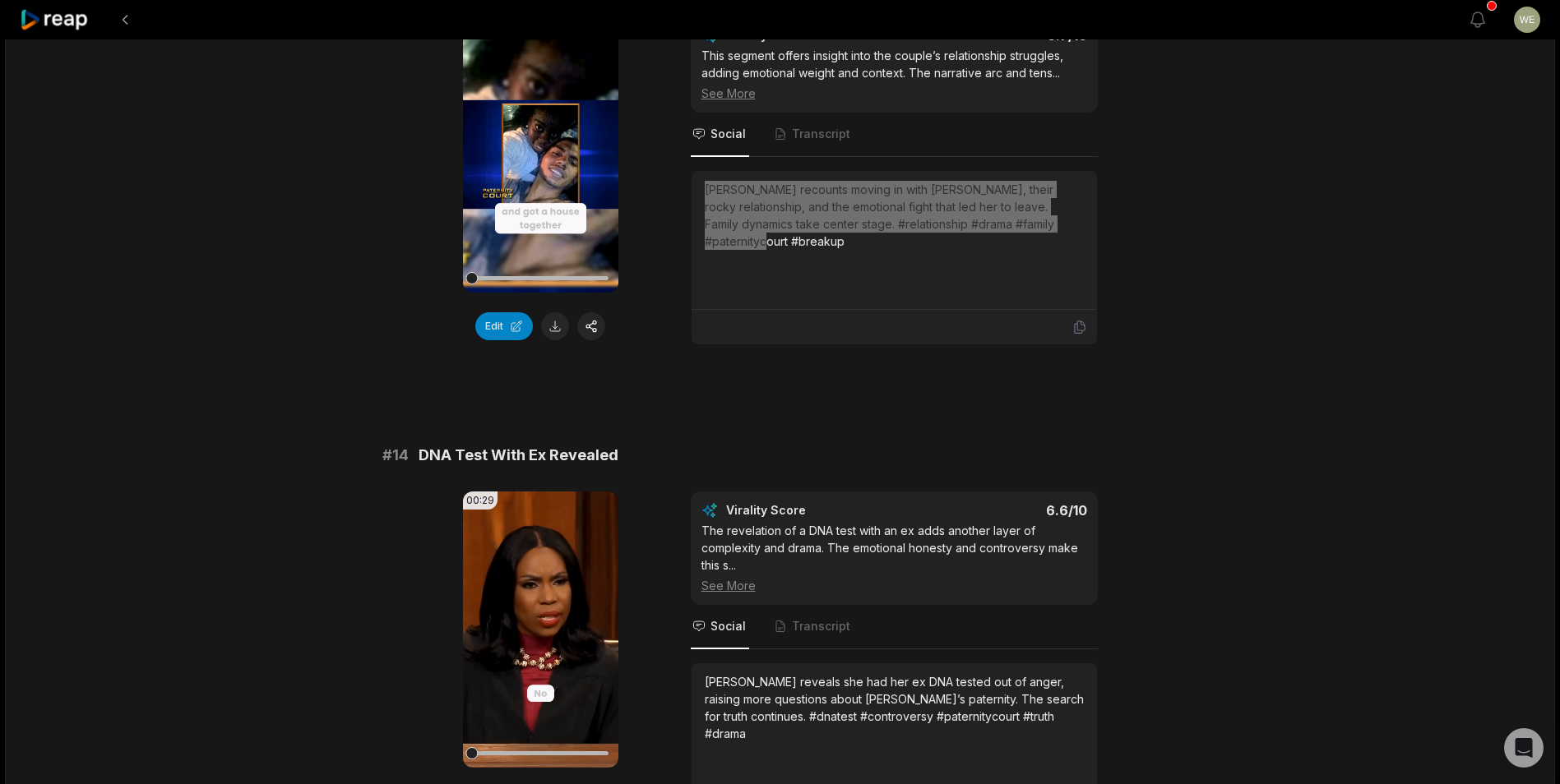
scroll to position [1315, 0]
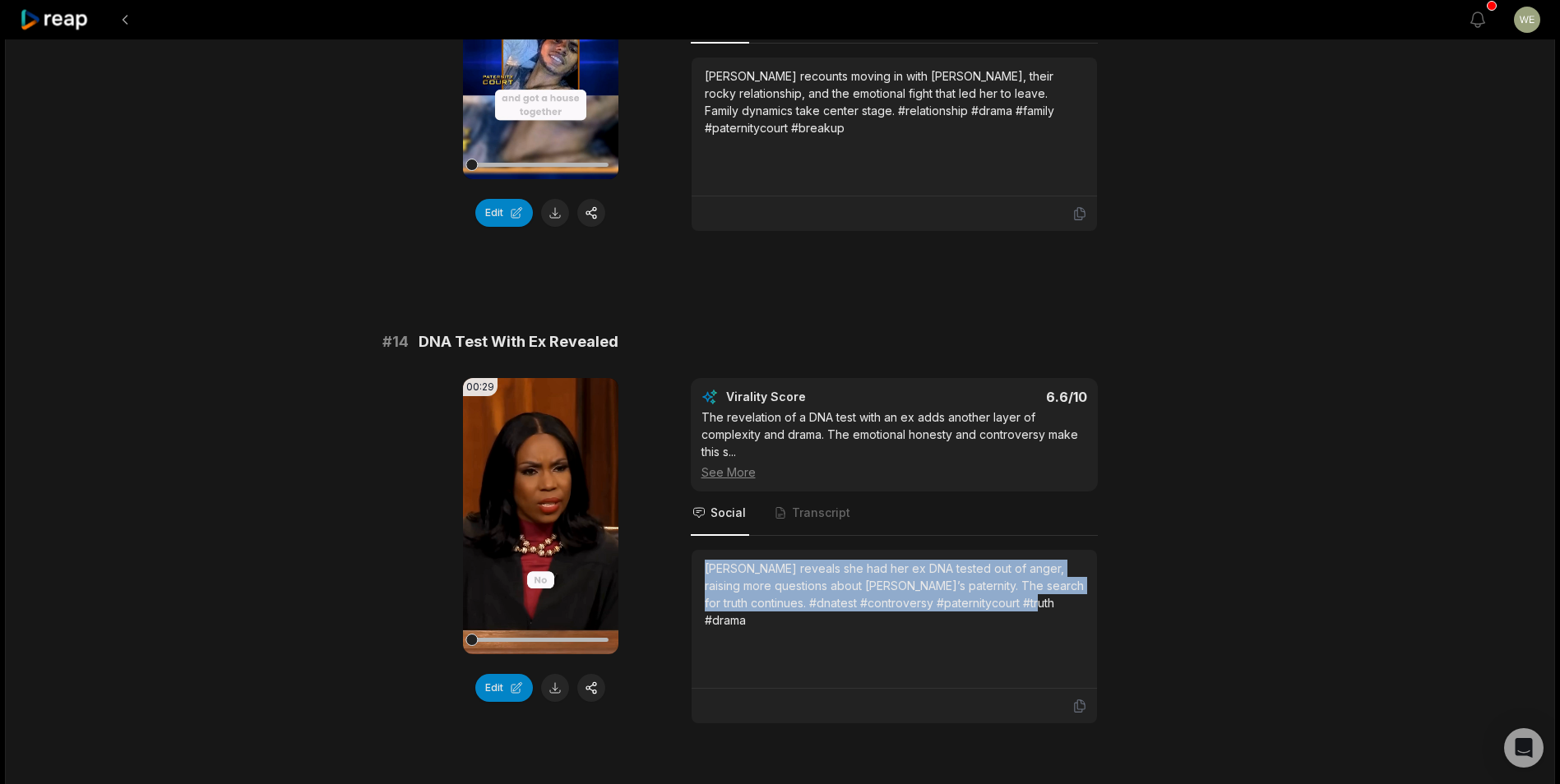
drag, startPoint x: 700, startPoint y: 551, endPoint x: 1065, endPoint y: 614, distance: 370.4
click at [1065, 614] on div "[PERSON_NAME] reveals she had her ex DNA tested out of anger, raising more ques…" at bounding box center [894, 619] width 406 height 139
drag, startPoint x: 1065, startPoint y: 614, endPoint x: 950, endPoint y: 562, distance: 126.2
copy div "[PERSON_NAME] reveals she had her ex DNA tested out of anger, raising more ques…"
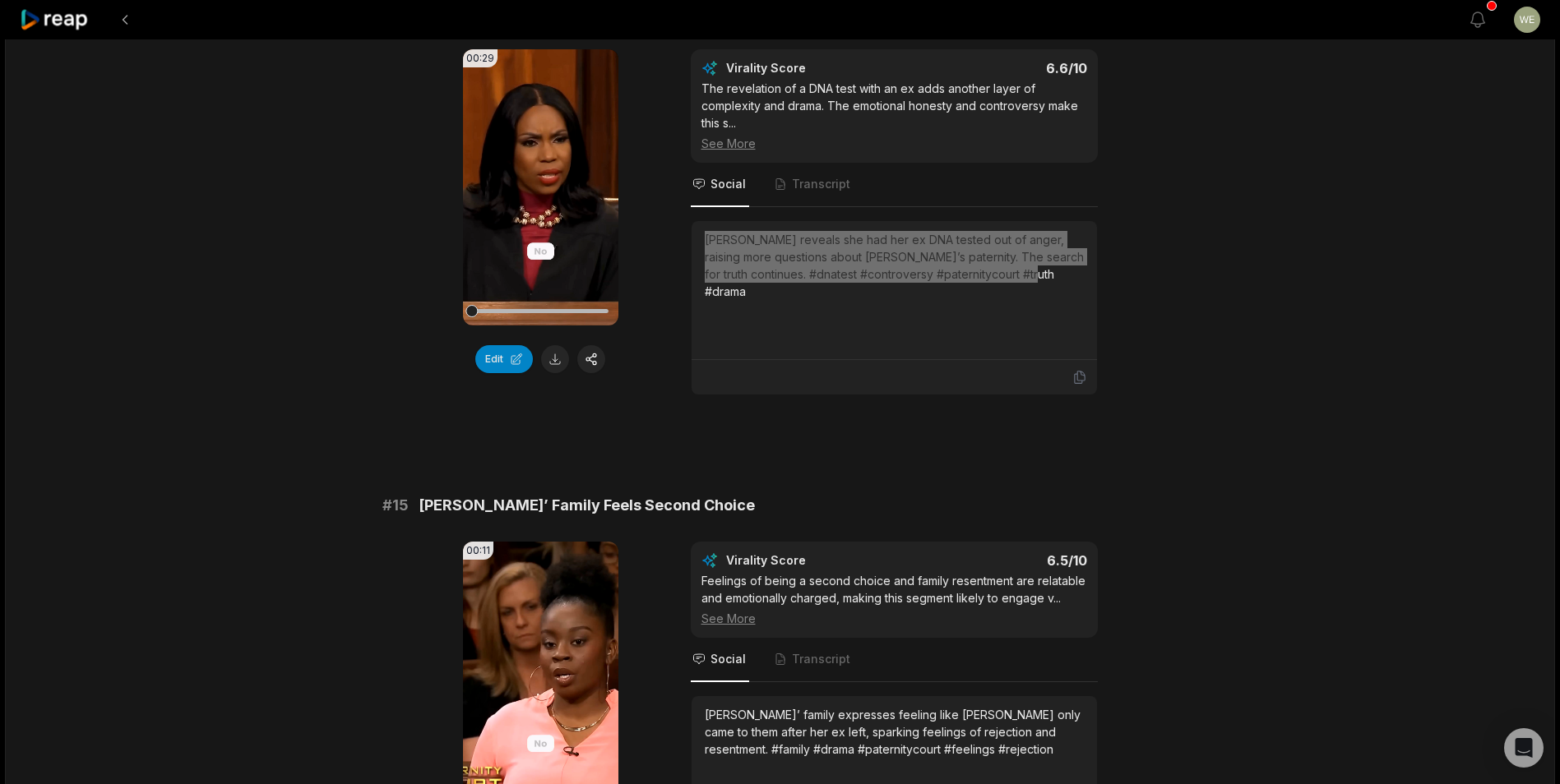
scroll to position [1877, 0]
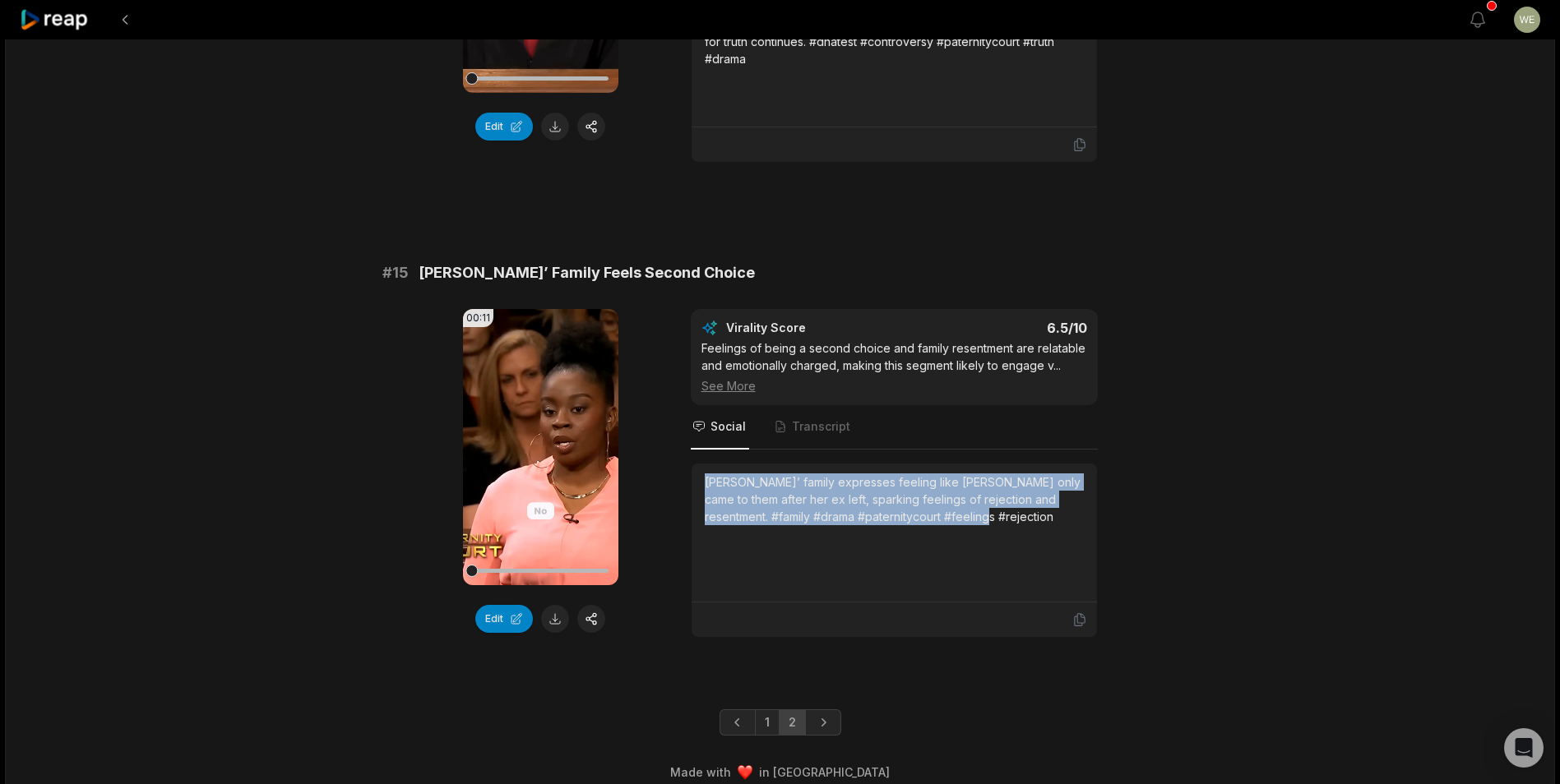
drag, startPoint x: 704, startPoint y: 465, endPoint x: 1009, endPoint y: 513, distance: 308.8
click at [1009, 513] on div "[PERSON_NAME]’ family expresses feeling like [PERSON_NAME] only came to them af…" at bounding box center [894, 532] width 379 height 119
drag, startPoint x: 1009, startPoint y: 513, endPoint x: 892, endPoint y: 481, distance: 121.3
copy div "[PERSON_NAME]’ family expresses feeling like [PERSON_NAME] only came to them af…"
